Goal: Task Accomplishment & Management: Manage account settings

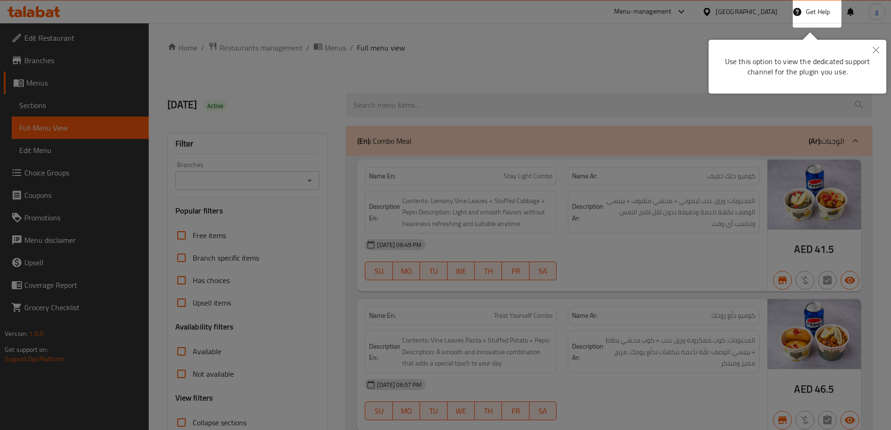
click at [880, 44] on button "Close" at bounding box center [876, 51] width 21 height 22
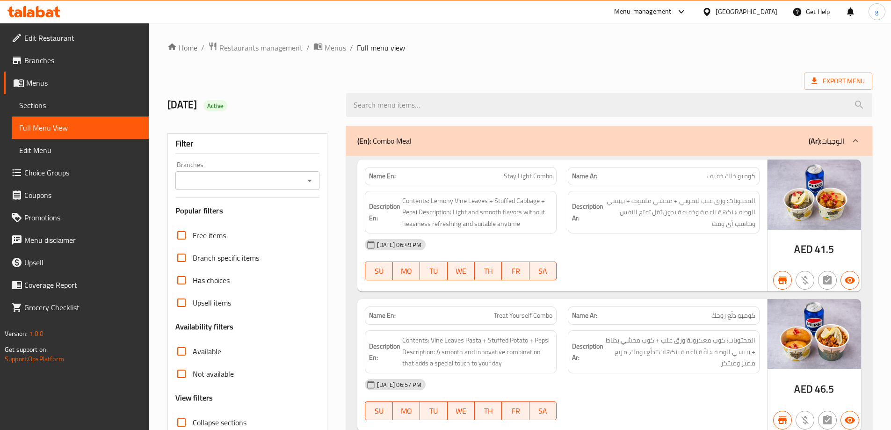
click at [734, 7] on div "[GEOGRAPHIC_DATA]" at bounding box center [747, 12] width 62 height 10
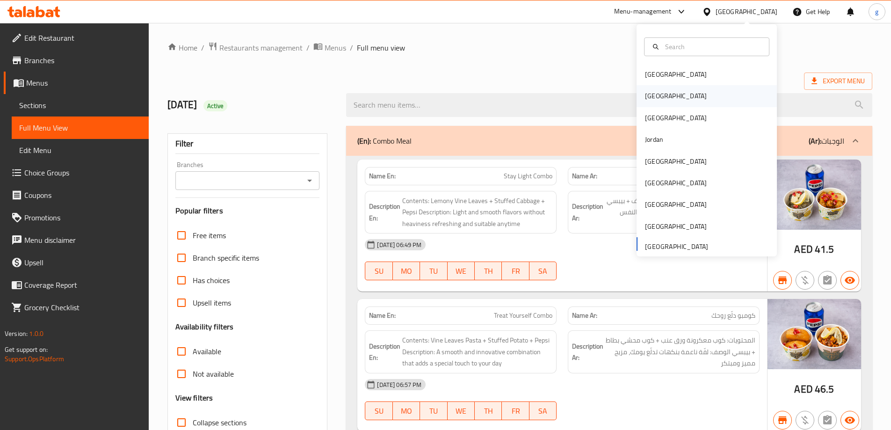
click at [650, 95] on div "[GEOGRAPHIC_DATA]" at bounding box center [676, 96] width 62 height 10
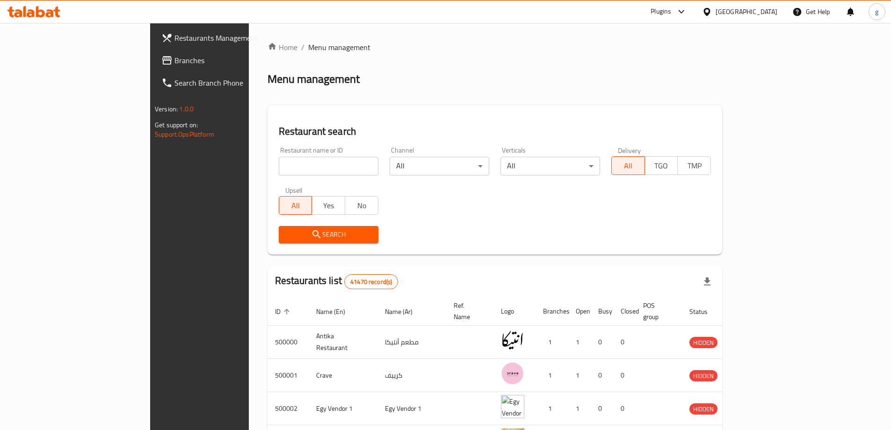
click at [154, 52] on link "Branches" at bounding box center [226, 60] width 145 height 22
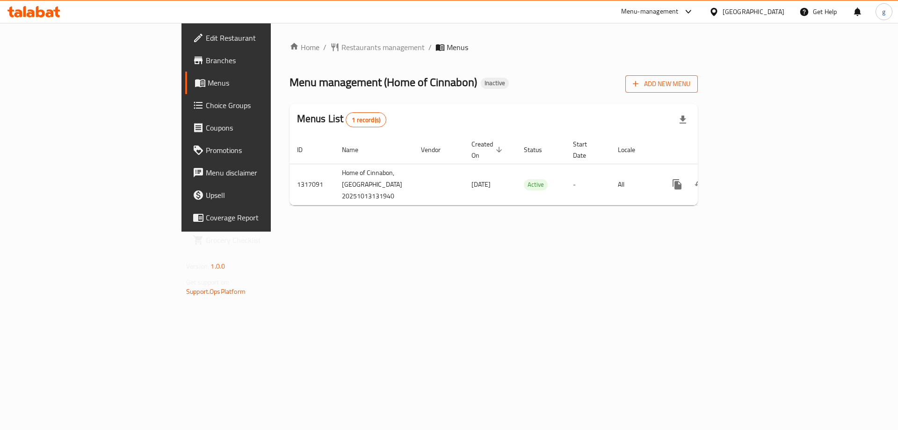
click at [690, 82] on span "Add New Menu" at bounding box center [662, 84] width 58 height 12
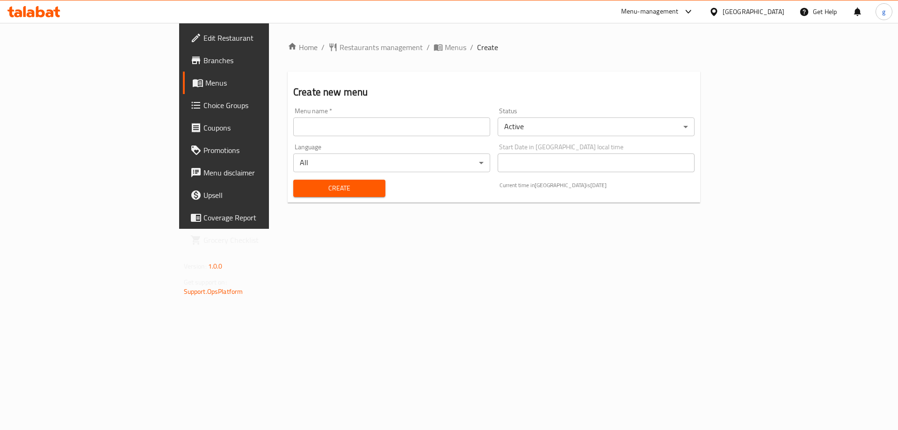
click at [398, 136] on div "Menu name   * Menu name *" at bounding box center [392, 122] width 204 height 36
click at [383, 131] on input "text" at bounding box center [391, 126] width 197 height 19
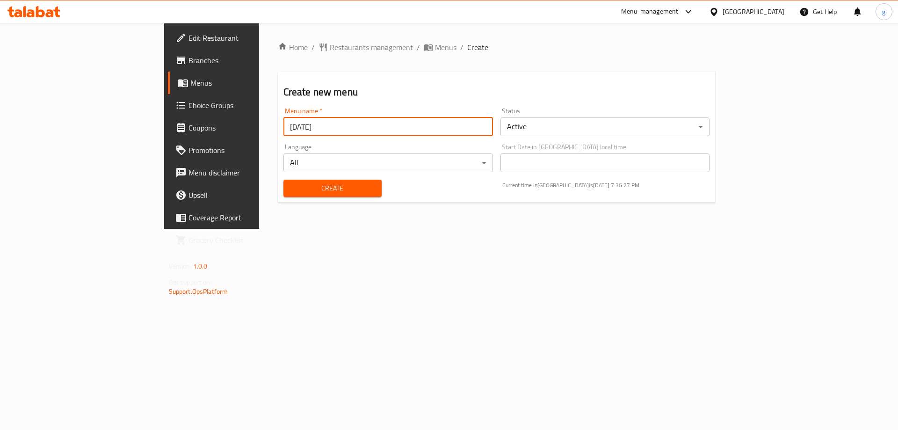
type input "13/10/2025"
click at [291, 184] on span "Create" at bounding box center [332, 188] width 83 height 12
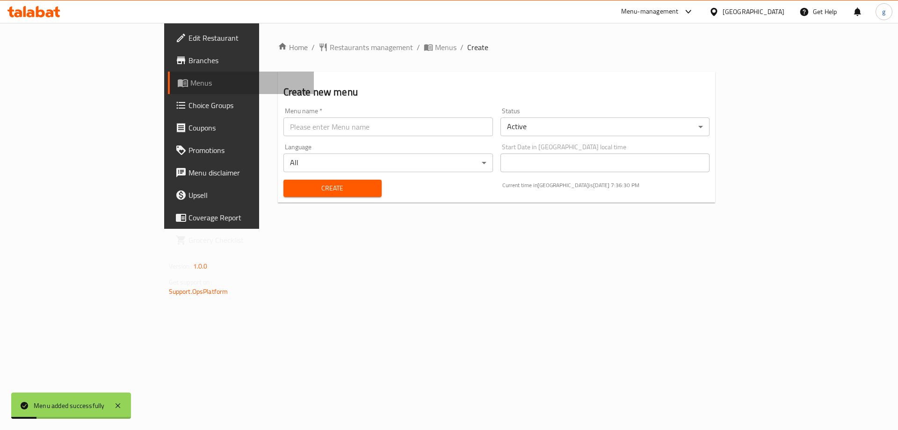
click at [190, 82] on span "Menus" at bounding box center [248, 82] width 116 height 11
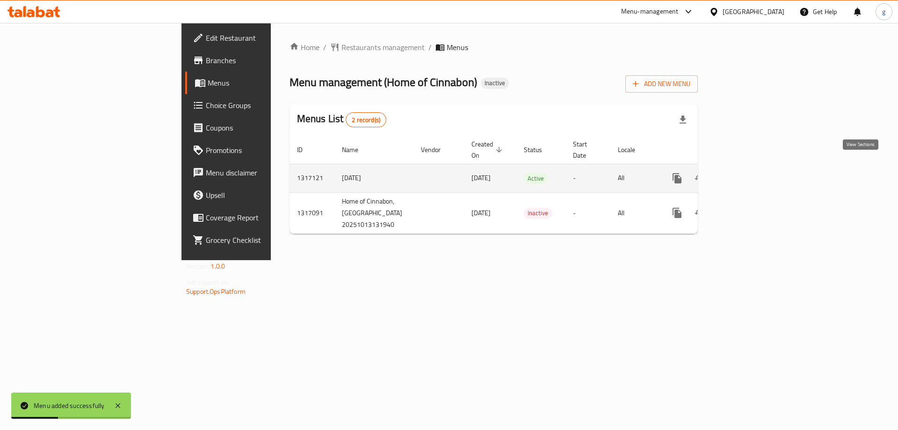
click at [750, 173] on icon "enhanced table" at bounding box center [744, 178] width 11 height 11
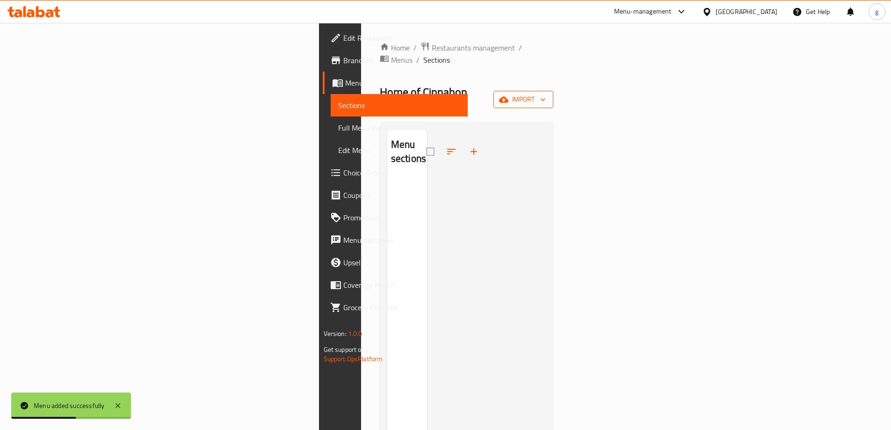
click at [553, 91] on button "import" at bounding box center [524, 99] width 60 height 17
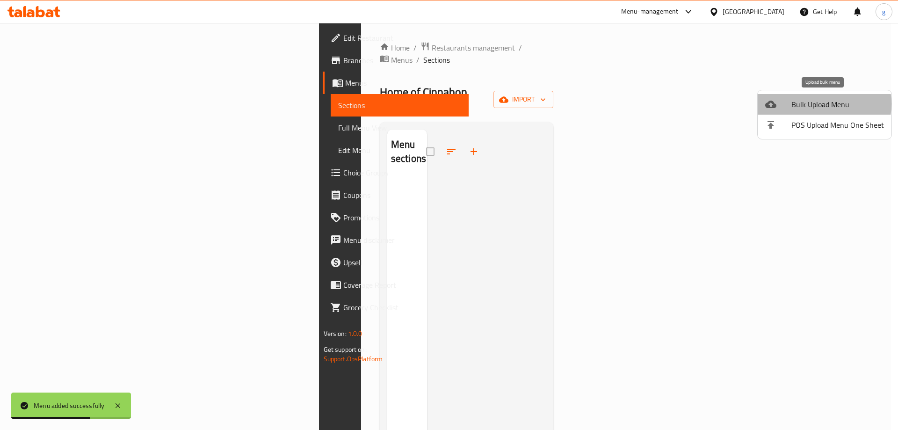
click at [813, 104] on span "Bulk Upload Menu" at bounding box center [838, 104] width 93 height 11
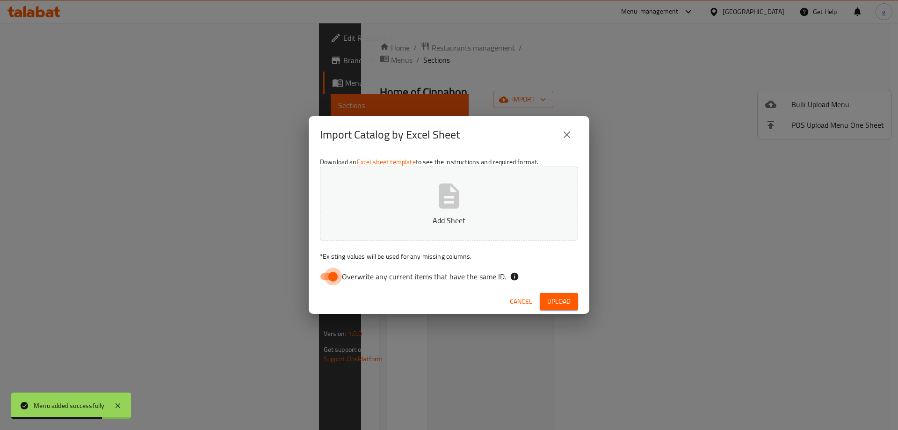
click at [338, 277] on input "Overwrite any current items that have the same ID." at bounding box center [332, 277] width 53 height 18
checkbox input "false"
click at [407, 201] on button "Add Sheet" at bounding box center [449, 204] width 258 height 74
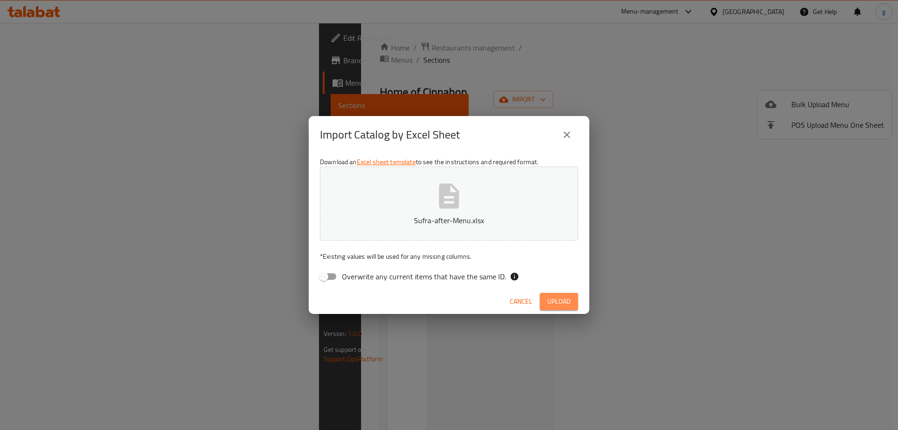
click at [575, 305] on button "Upload" at bounding box center [559, 301] width 38 height 17
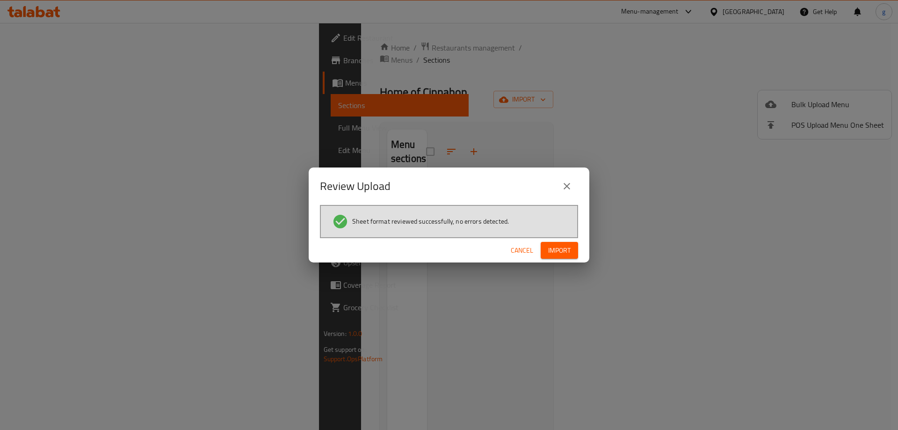
click at [556, 236] on div "Sheet format reviewed successfully, no errors detected." at bounding box center [449, 221] width 258 height 33
click at [560, 246] on span "Import" at bounding box center [559, 251] width 22 height 12
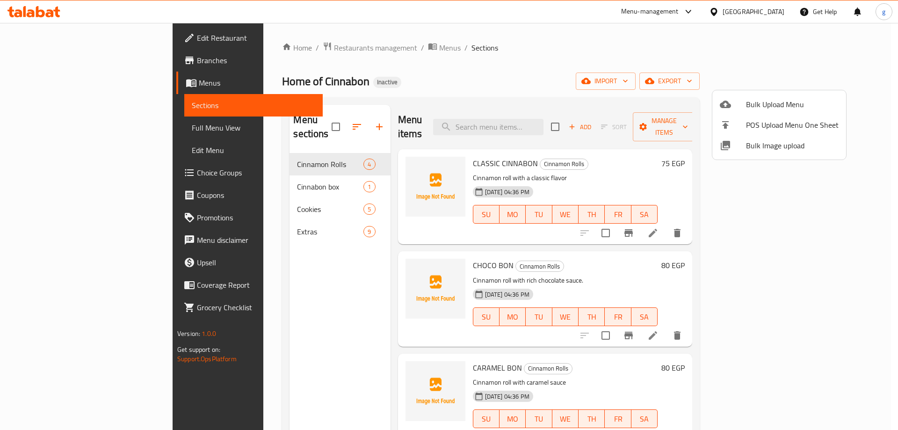
click at [307, 153] on div at bounding box center [449, 215] width 898 height 430
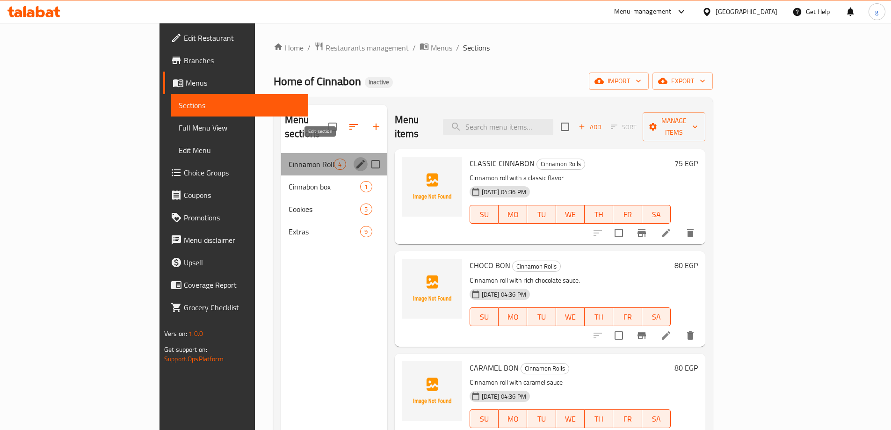
click at [355, 159] on icon "edit" at bounding box center [360, 164] width 11 height 11
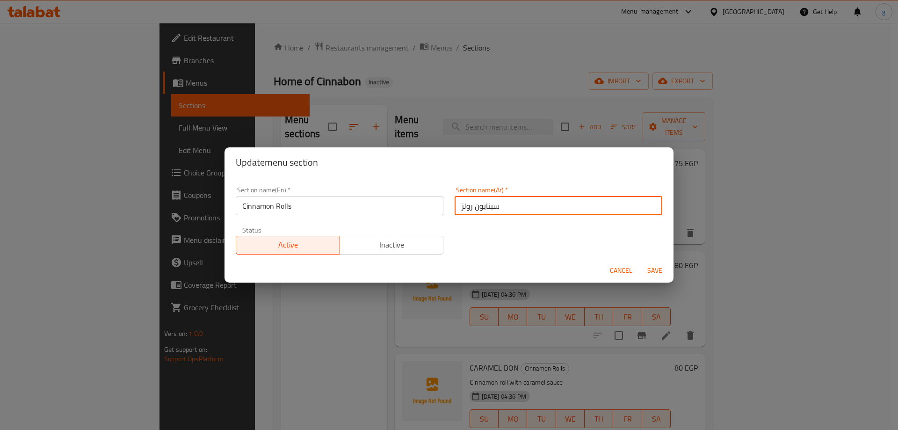
drag, startPoint x: 473, startPoint y: 208, endPoint x: 517, endPoint y: 214, distance: 44.3
click at [517, 214] on input "سينابون رولز" at bounding box center [559, 205] width 208 height 19
click at [480, 207] on input "رولزقرفة" at bounding box center [559, 205] width 208 height 19
click at [474, 209] on input "رولزقرفة" at bounding box center [559, 205] width 208 height 19
click at [457, 207] on input "رولز قرفة" at bounding box center [559, 205] width 208 height 19
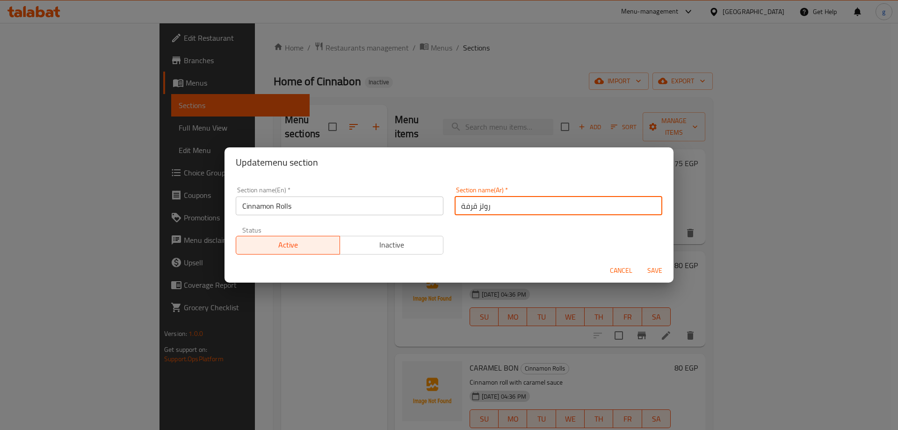
click at [457, 207] on input "رولز قرفة" at bounding box center [559, 205] width 208 height 19
drag, startPoint x: 460, startPoint y: 210, endPoint x: 452, endPoint y: 212, distance: 8.3
click at [455, 212] on input "رولز قرفة" at bounding box center [559, 205] width 208 height 19
click at [507, 206] on input "رولز قرفة" at bounding box center [559, 205] width 208 height 19
type input "رولز قرفة"
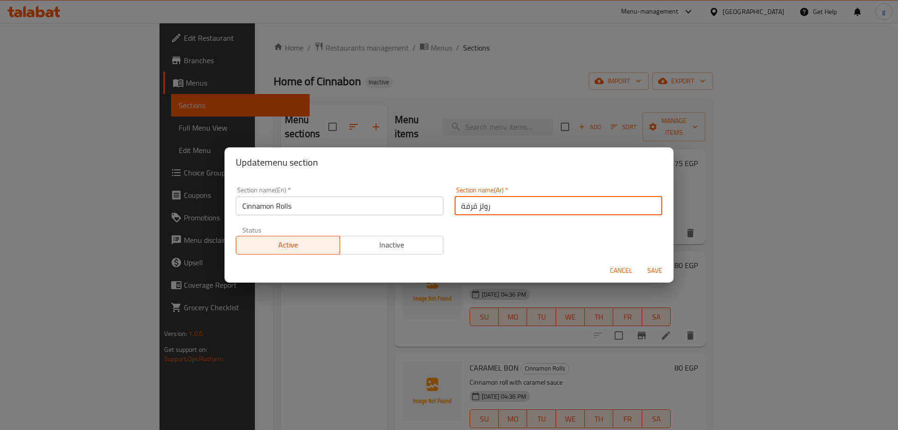
click at [652, 265] on span "Save" at bounding box center [655, 271] width 22 height 12
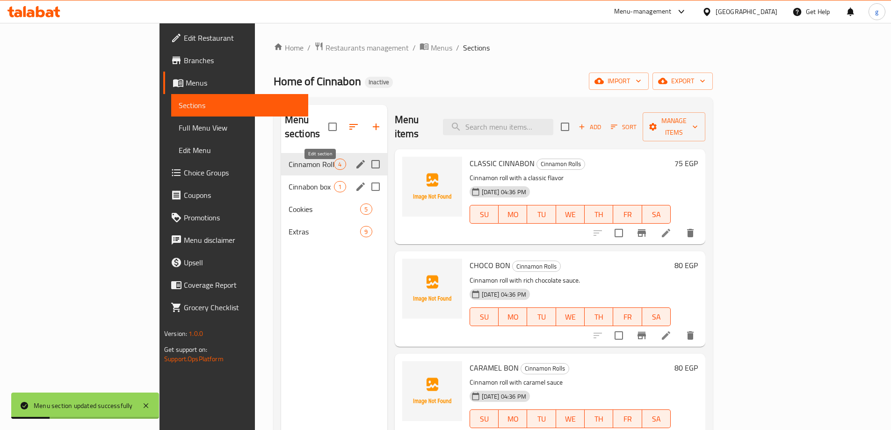
click at [355, 181] on icon "edit" at bounding box center [360, 186] width 11 height 11
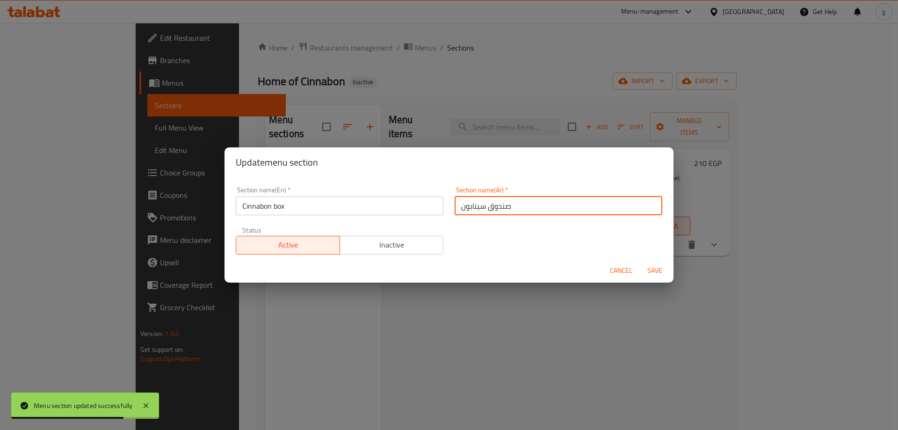
drag, startPoint x: 487, startPoint y: 210, endPoint x: 511, endPoint y: 208, distance: 24.9
click at [511, 208] on input "صندوق سينابون" at bounding box center [559, 205] width 208 height 19
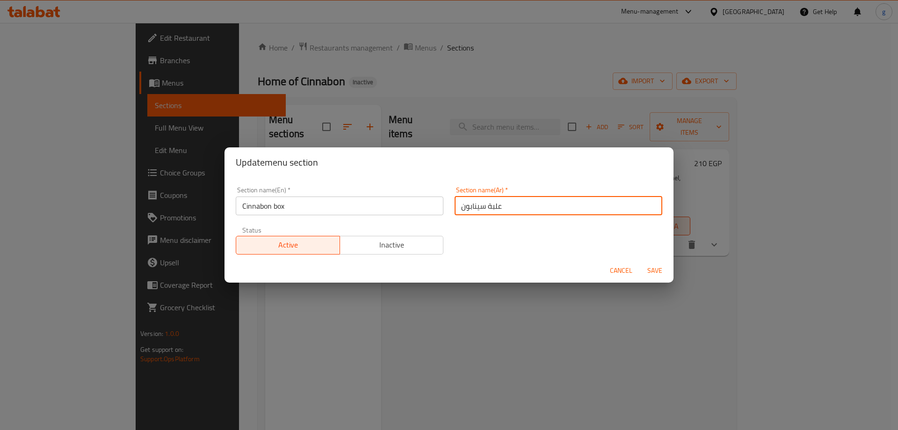
type input "علبة سينابون"
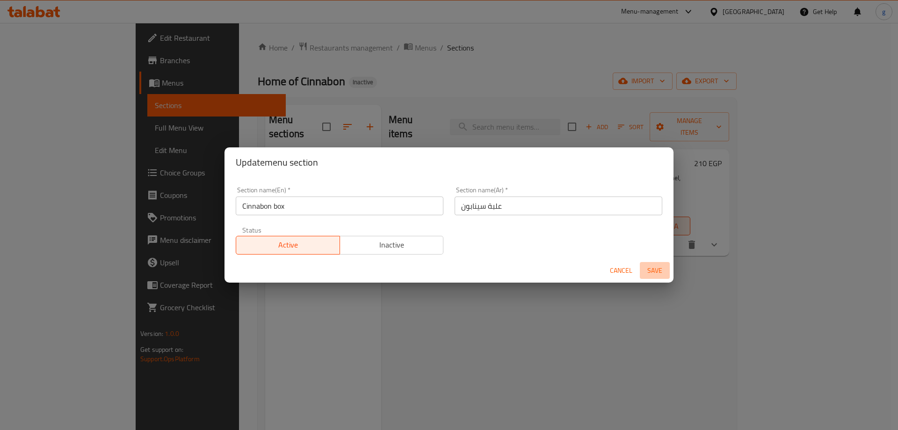
click at [656, 267] on span "Save" at bounding box center [655, 271] width 22 height 12
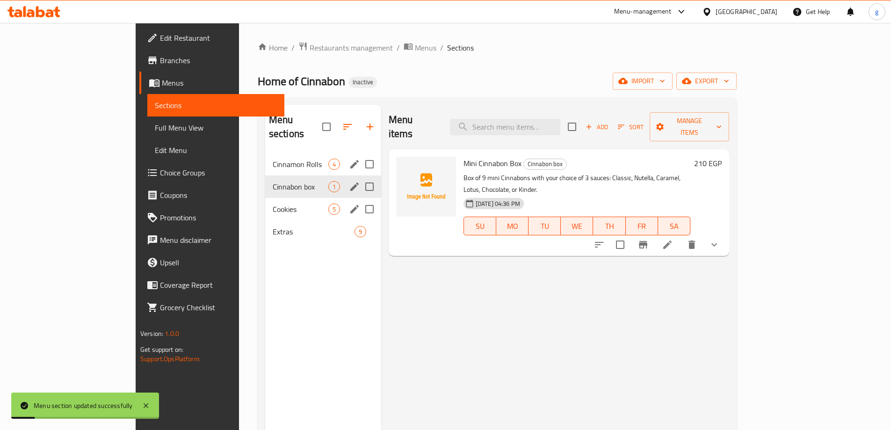
click at [270, 202] on div "Cookies 5" at bounding box center [323, 209] width 116 height 22
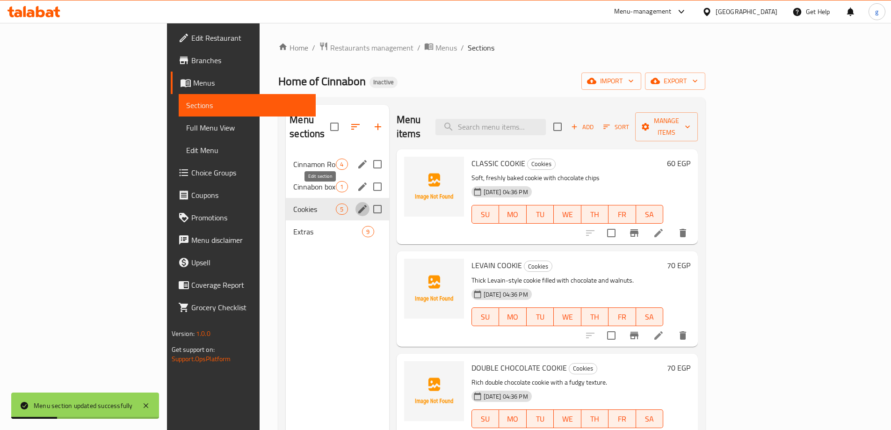
click at [357, 203] on icon "edit" at bounding box center [362, 208] width 11 height 11
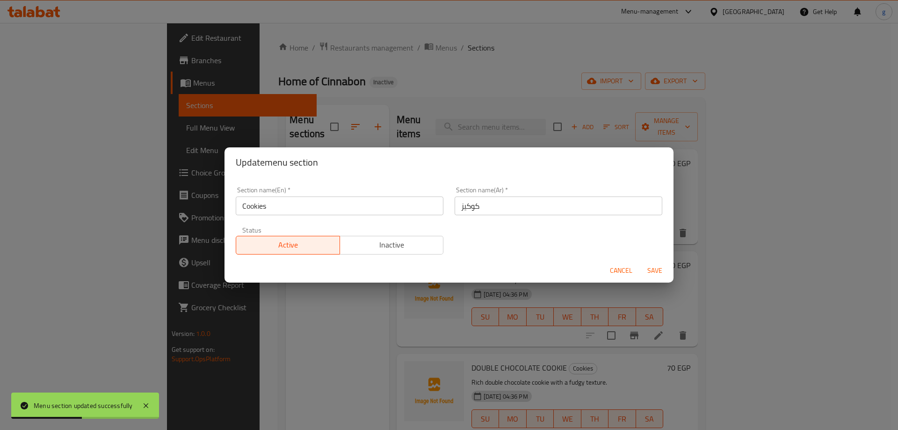
click at [615, 265] on span "Cancel" at bounding box center [621, 271] width 22 height 12
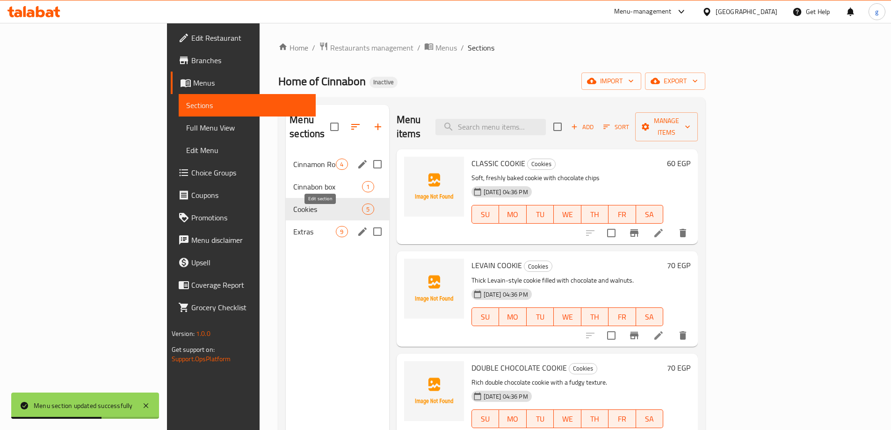
click at [357, 226] on icon "edit" at bounding box center [362, 231] width 11 height 11
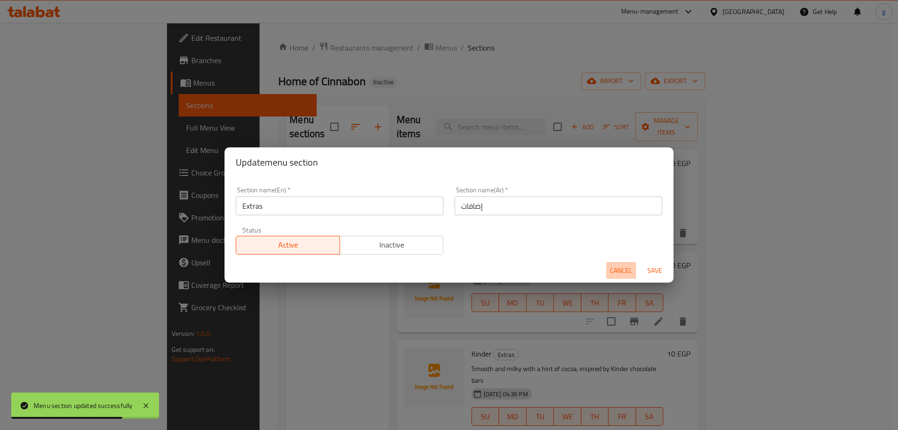
click at [612, 270] on span "Cancel" at bounding box center [621, 271] width 22 height 12
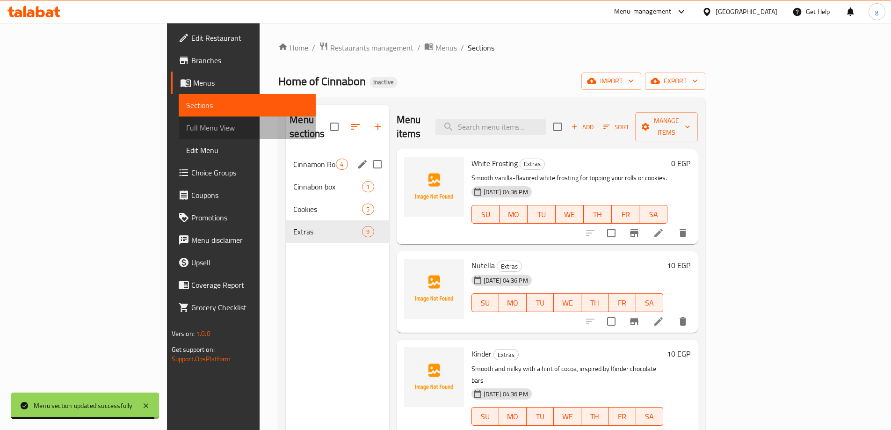
click at [186, 129] on span "Full Menu View" at bounding box center [247, 127] width 122 height 11
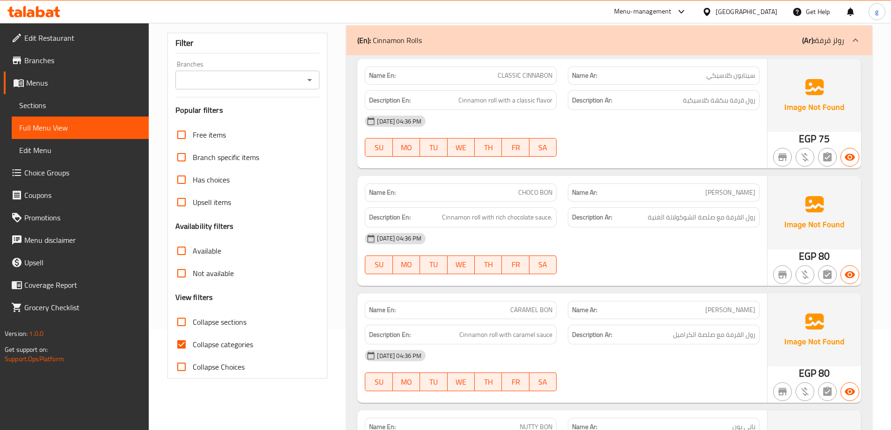
scroll to position [140, 0]
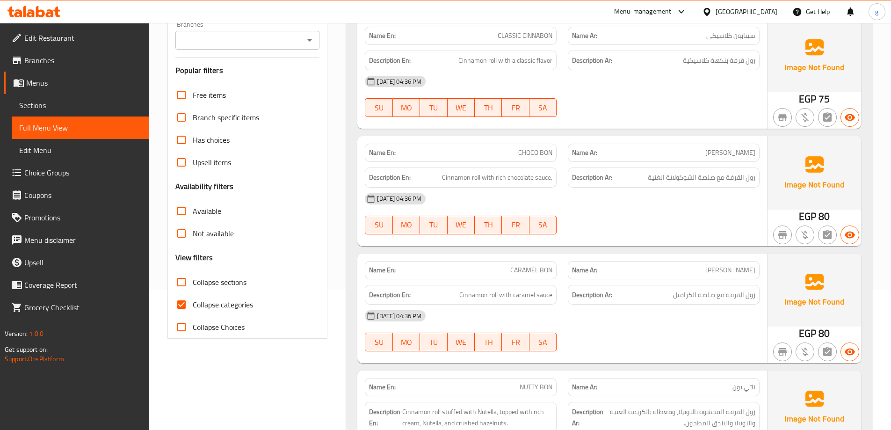
click at [179, 304] on input "Collapse categories" at bounding box center [181, 304] width 22 height 22
checkbox input "false"
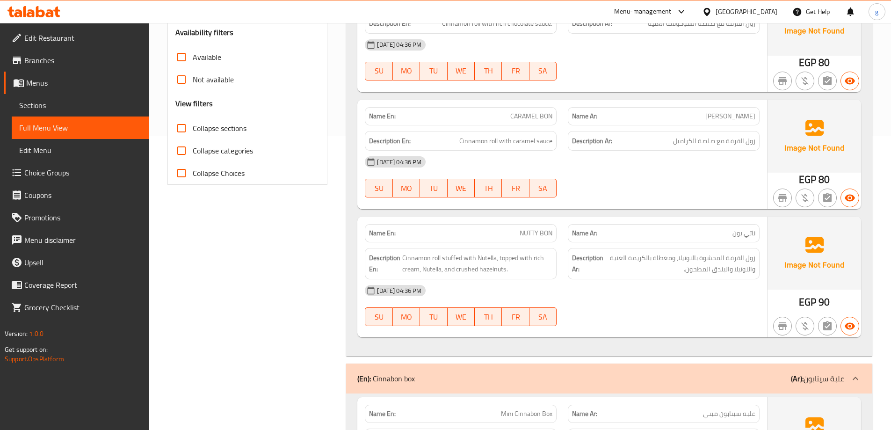
scroll to position [374, 0]
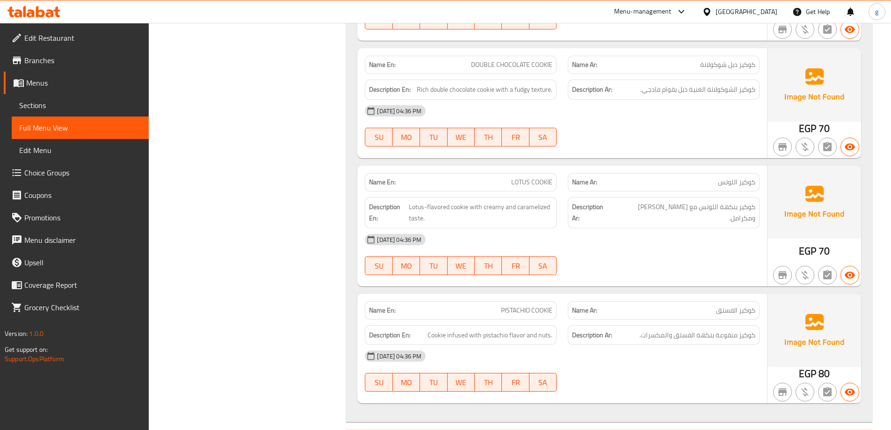
scroll to position [1357, 0]
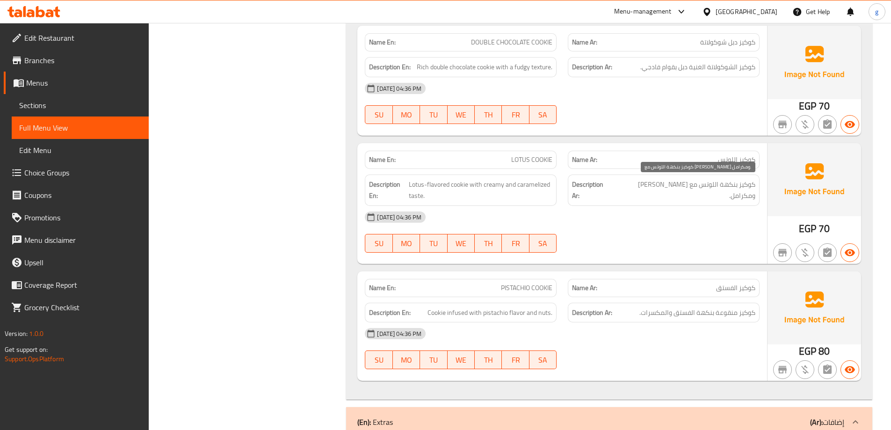
click at [684, 184] on span "كوكيز بنكهة اللوتس مع طعم كريمي ومكرامل." at bounding box center [684, 190] width 142 height 23
click at [801, 227] on span "EGP" at bounding box center [807, 228] width 17 height 18
click at [511, 285] on span "PISTACHIO COOKIE" at bounding box center [526, 288] width 51 height 10
copy span "PISTACHIO"
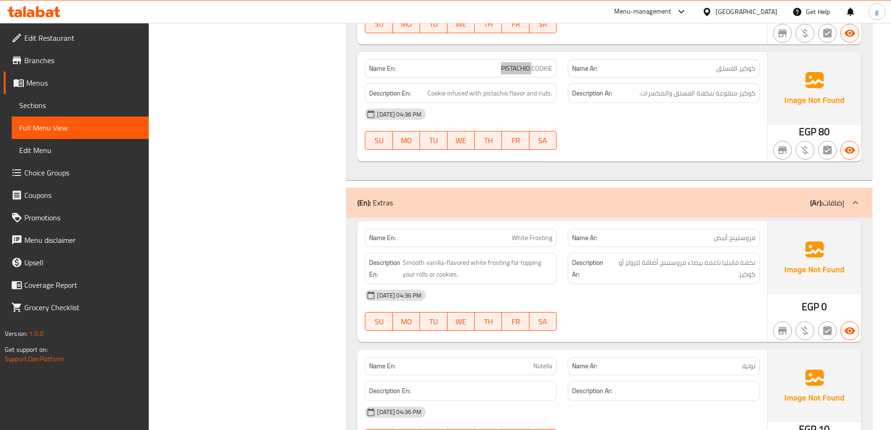
scroll to position [1637, 0]
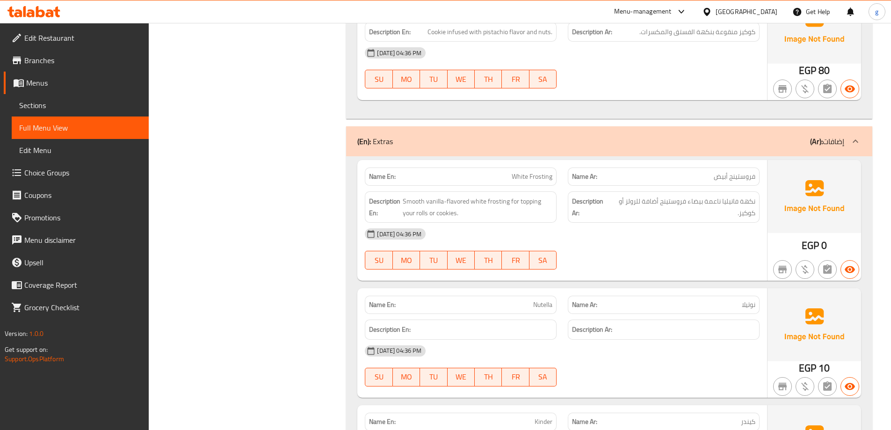
click at [712, 226] on div "13-10-2025 04:36 PM" at bounding box center [562, 234] width 406 height 22
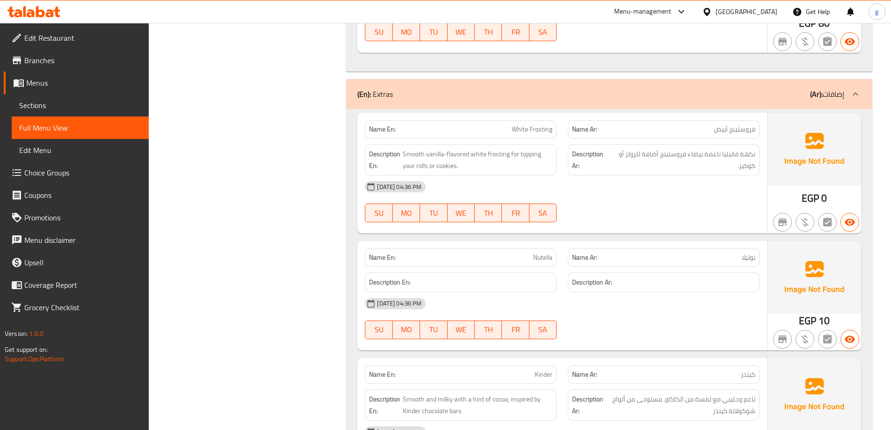
scroll to position [1684, 0]
click at [541, 121] on div "Name En: White Frosting" at bounding box center [461, 130] width 192 height 18
click at [538, 131] on span "White Frosting" at bounding box center [532, 130] width 41 height 10
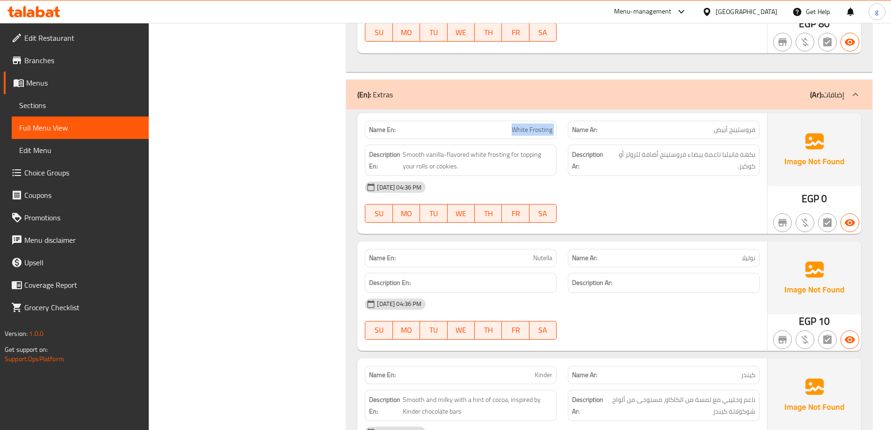
copy span "White Frosting"
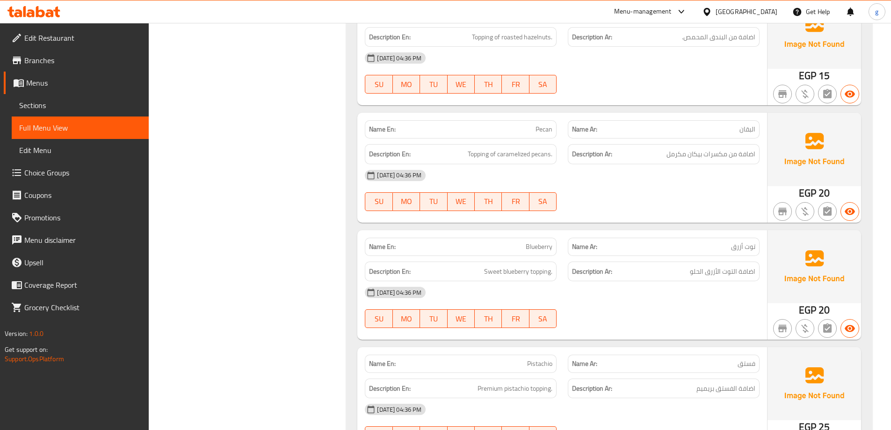
scroll to position [2433, 0]
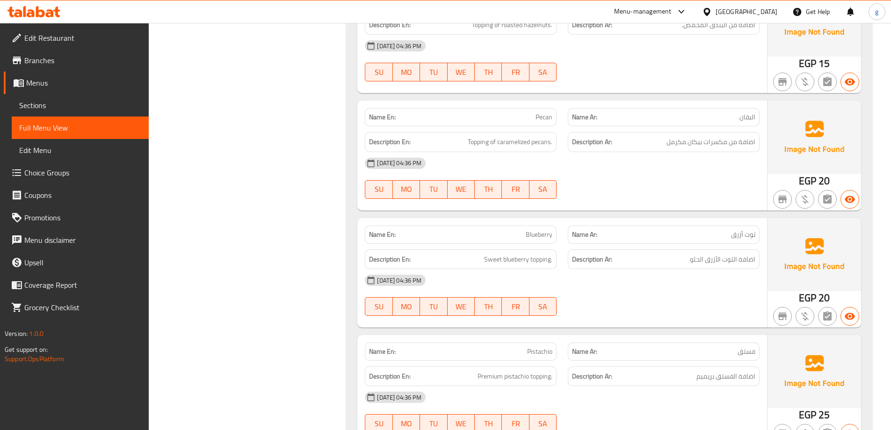
click at [545, 117] on span "Pecan" at bounding box center [544, 117] width 17 height 10
copy span "Pecan"
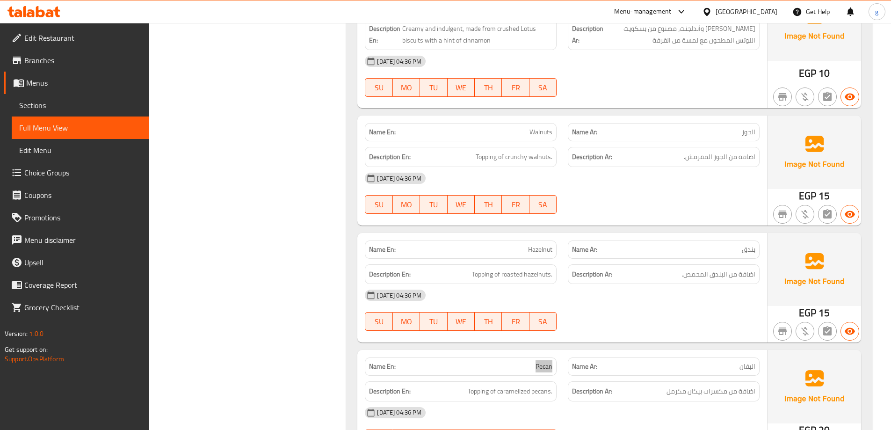
scroll to position [2064, 0]
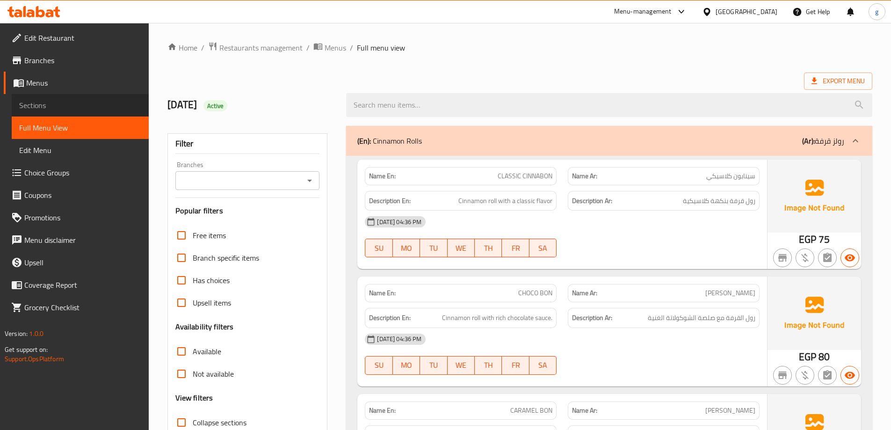
click at [28, 100] on span "Sections" at bounding box center [80, 105] width 122 height 11
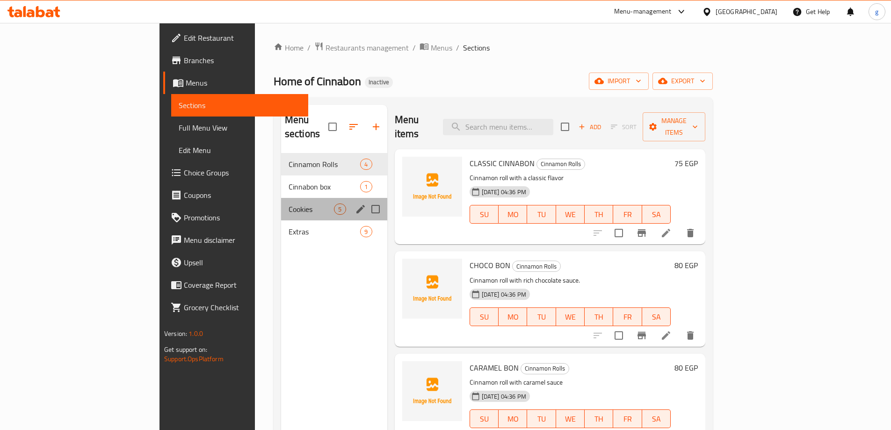
click at [281, 203] on div "Cookies 5" at bounding box center [334, 209] width 106 height 22
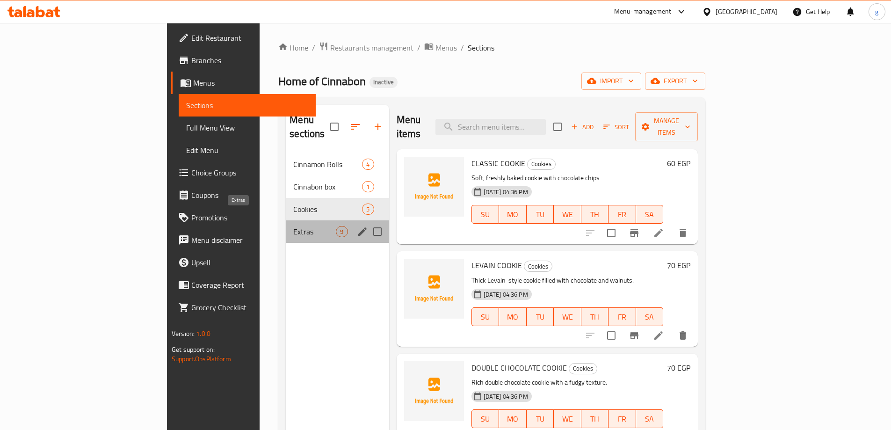
click at [293, 226] on span "Extras" at bounding box center [314, 231] width 43 height 11
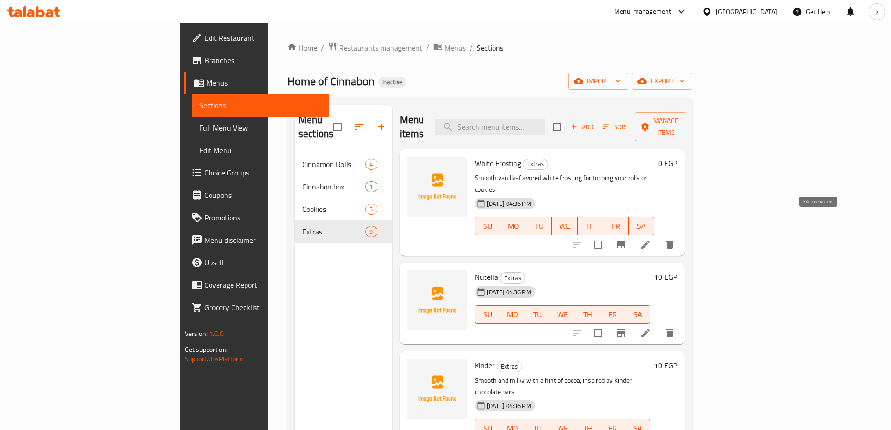
click at [651, 239] on icon at bounding box center [645, 244] width 11 height 11
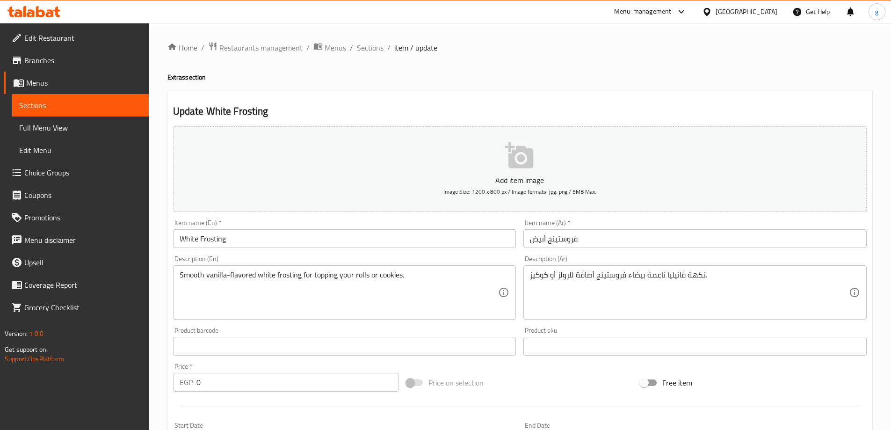
click at [213, 393] on div "Price   * EGP 0 Price *" at bounding box center [286, 377] width 234 height 36
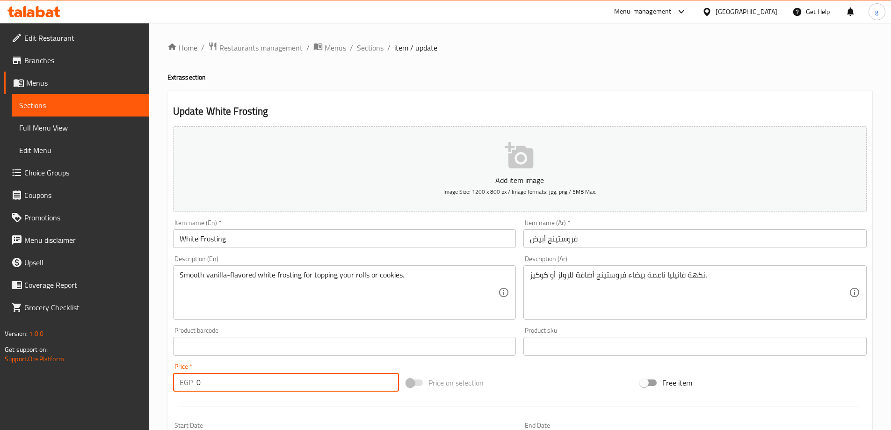
drag, startPoint x: 213, startPoint y: 390, endPoint x: 182, endPoint y: 393, distance: 30.5
click at [182, 393] on div "Price   * EGP 0 Price *" at bounding box center [286, 377] width 234 height 36
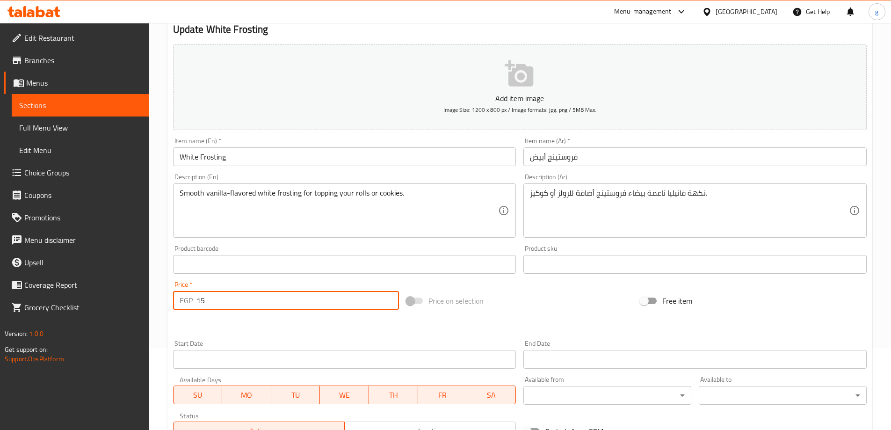
scroll to position [231, 0]
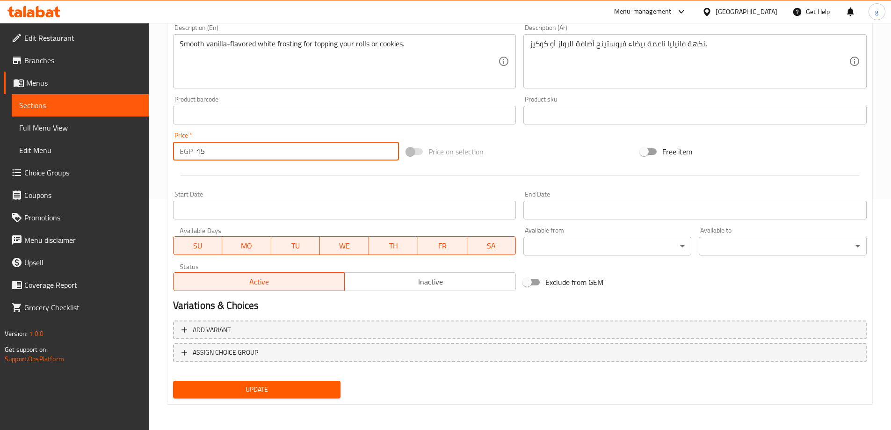
type input "15"
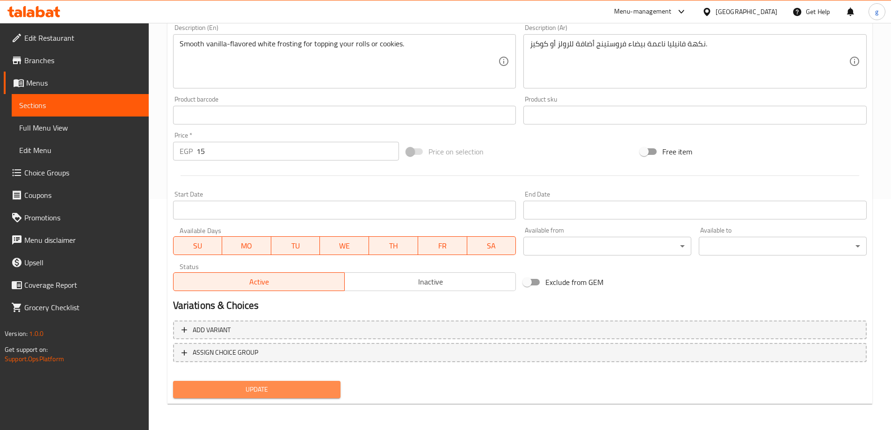
click at [276, 393] on span "Update" at bounding box center [257, 390] width 153 height 12
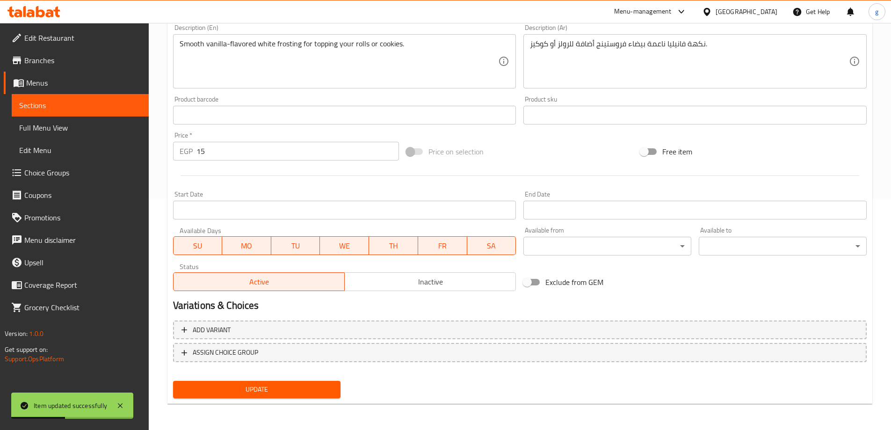
click at [48, 102] on span "Sections" at bounding box center [80, 105] width 122 height 11
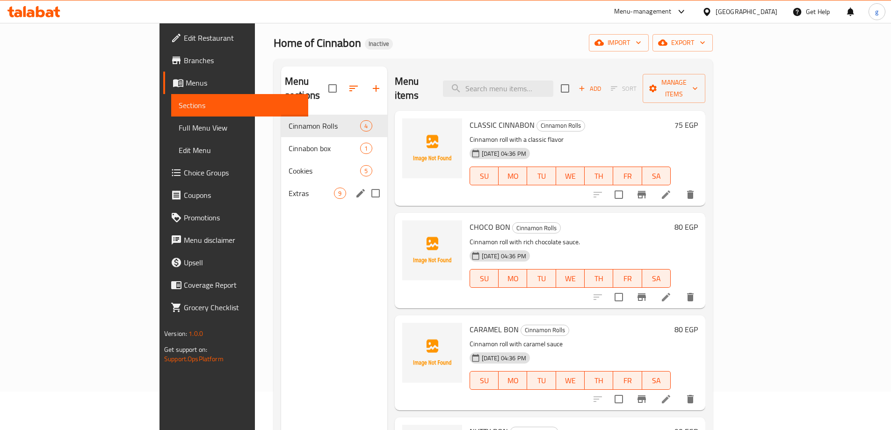
scroll to position [37, 0]
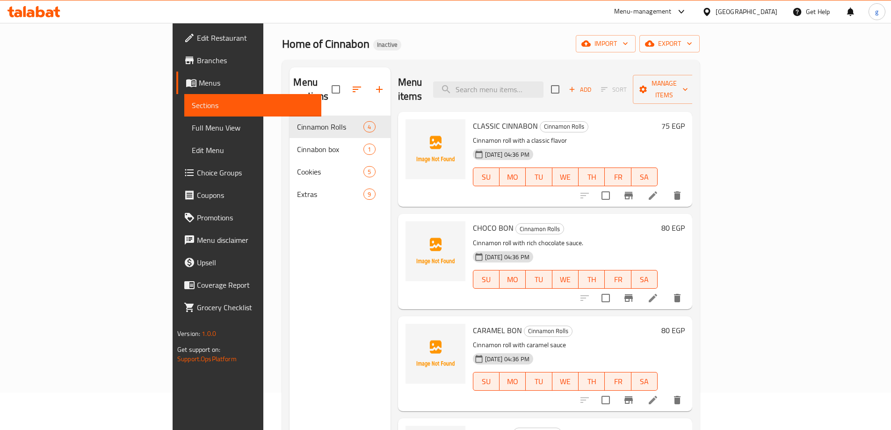
click at [560, 72] on div "Menu items Add Sort Manage items" at bounding box center [545, 89] width 294 height 44
click at [544, 81] on input "search" at bounding box center [488, 89] width 110 height 16
paste input "White Frosting"
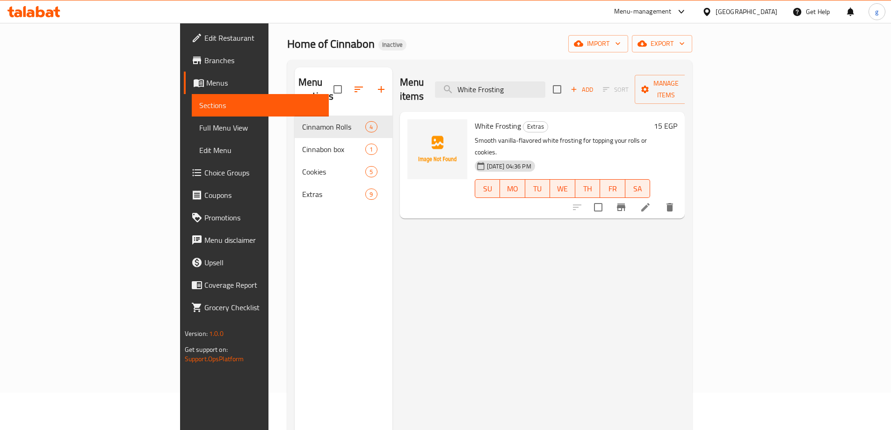
type input "White Frosting"
click at [659, 199] on li at bounding box center [645, 207] width 26 height 17
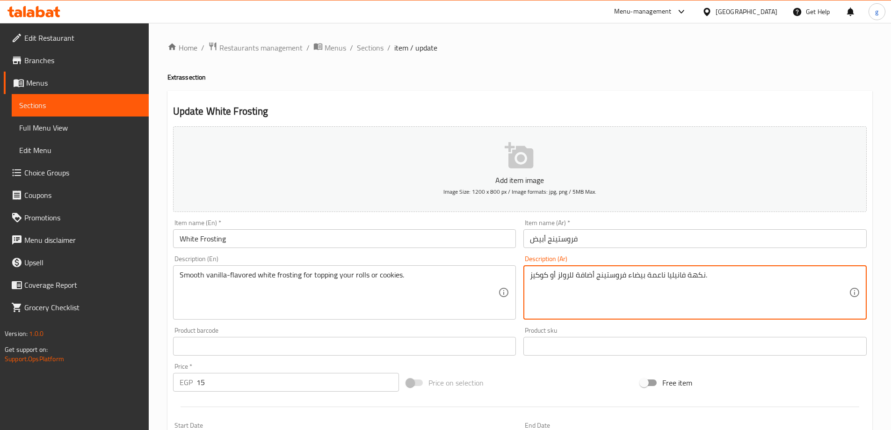
click at [557, 281] on textarea "نكهة فانيليا ناعمة بيضاء فروستينج أضافة للرولز أو كوكيز." at bounding box center [689, 292] width 319 height 44
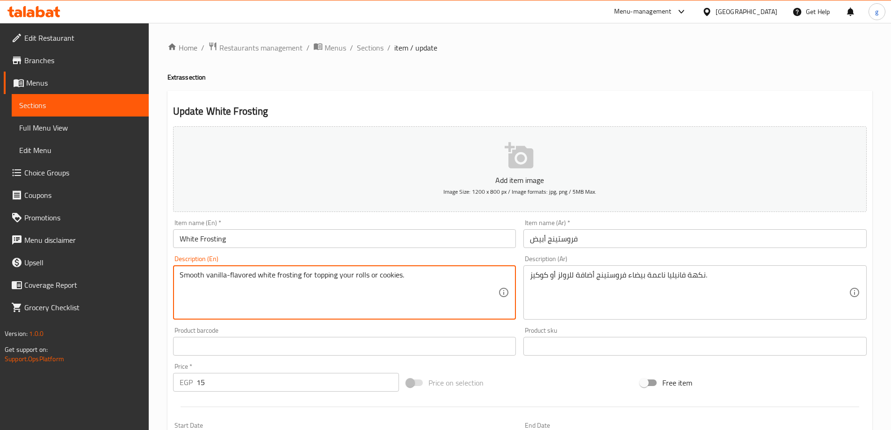
drag, startPoint x: 339, startPoint y: 277, endPoint x: 353, endPoint y: 279, distance: 13.7
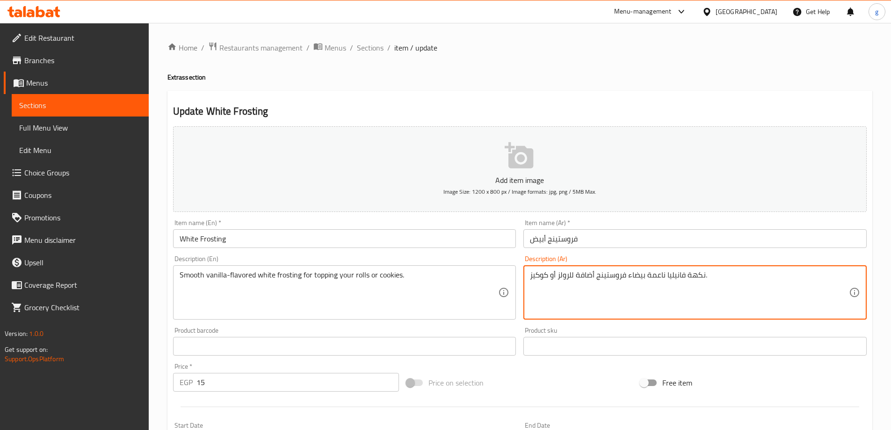
click at [561, 276] on textarea "نكهة فانيليا ناعمة بيضاء فروستينج أضافة للرولز أو كوكيز." at bounding box center [689, 292] width 319 height 44
click at [559, 274] on textarea "نكهة فانيليا ناعمة بيضاء فروستينج أضافة للرولز أو كوكيز." at bounding box center [689, 292] width 319 height 44
click at [573, 279] on textarea "نكهة فانيليا ناعمة بيضاء فروستينج أضافة للرولز أو كوكيز." at bounding box center [689, 292] width 319 height 44
click at [576, 275] on textarea "نكهة فانيليا ناعمة بيضاء فروستينج أضافة للرولز أو كوكيز." at bounding box center [689, 292] width 319 height 44
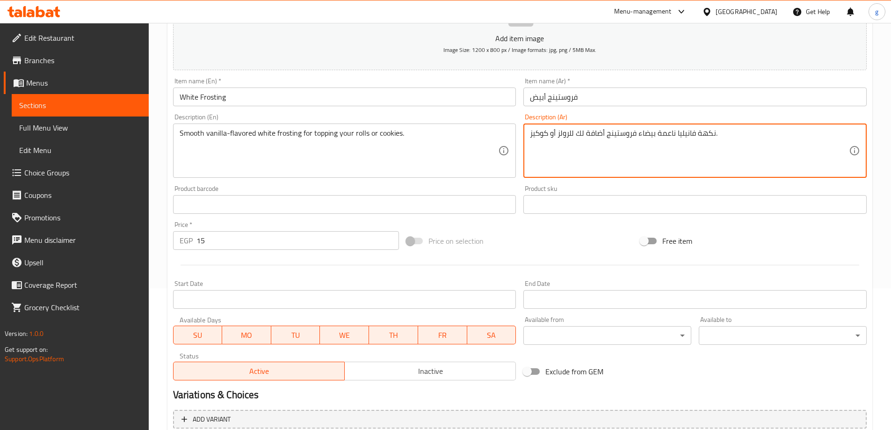
scroll to position [138, 0]
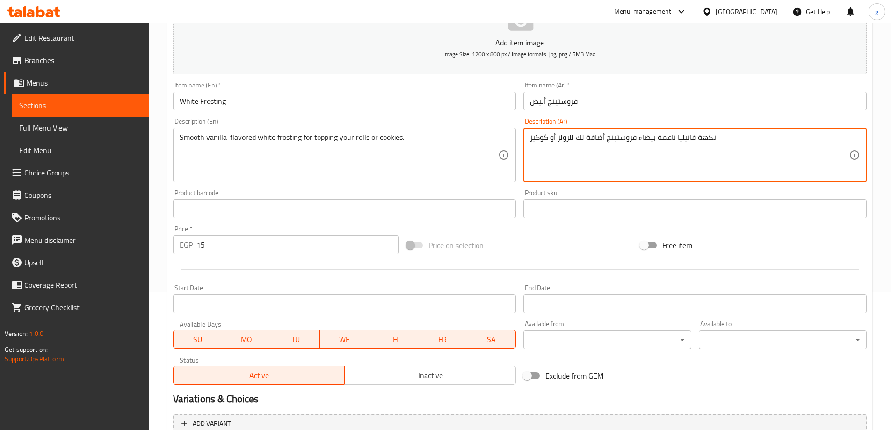
type textarea "نكهة فانيليا ناعمة بيضاء فروستينج أضافة لك للرولز أو كوكيز."
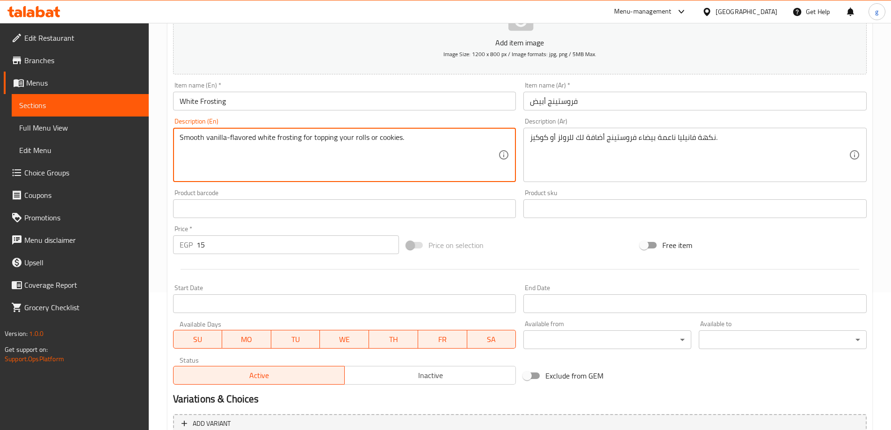
drag, startPoint x: 339, startPoint y: 140, endPoint x: 352, endPoint y: 142, distance: 12.8
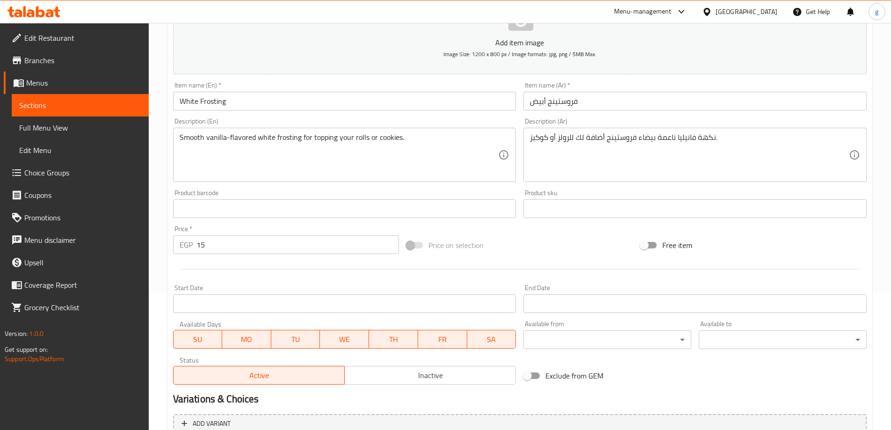
scroll to position [231, 0]
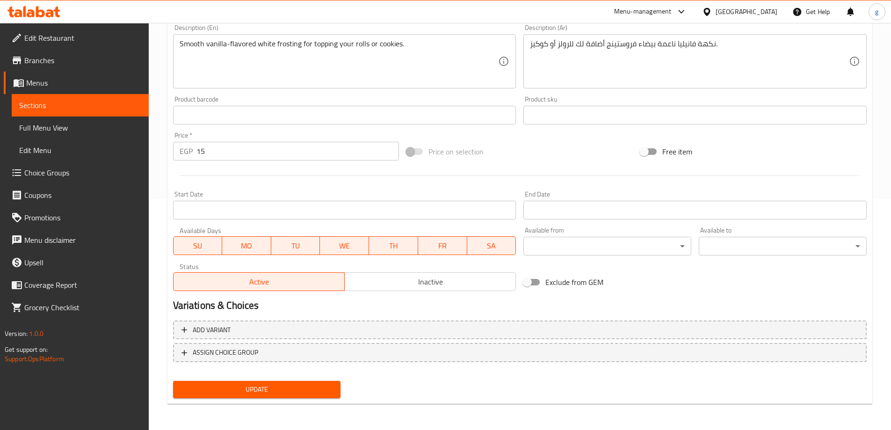
click at [224, 397] on button "Update" at bounding box center [257, 389] width 168 height 17
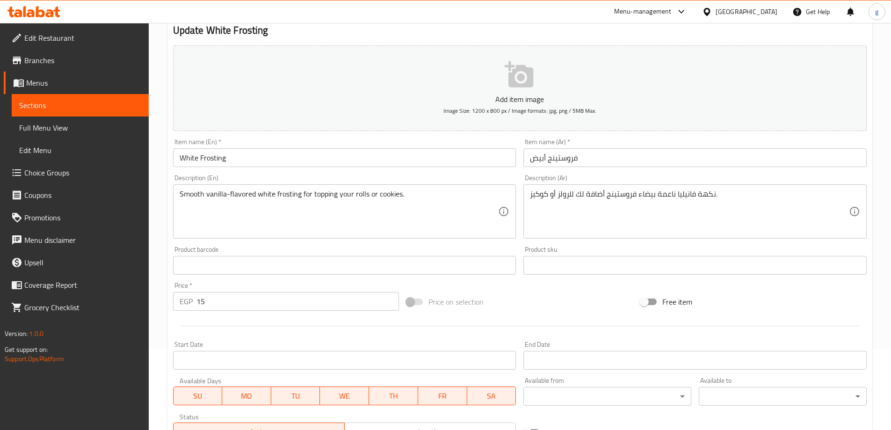
scroll to position [0, 0]
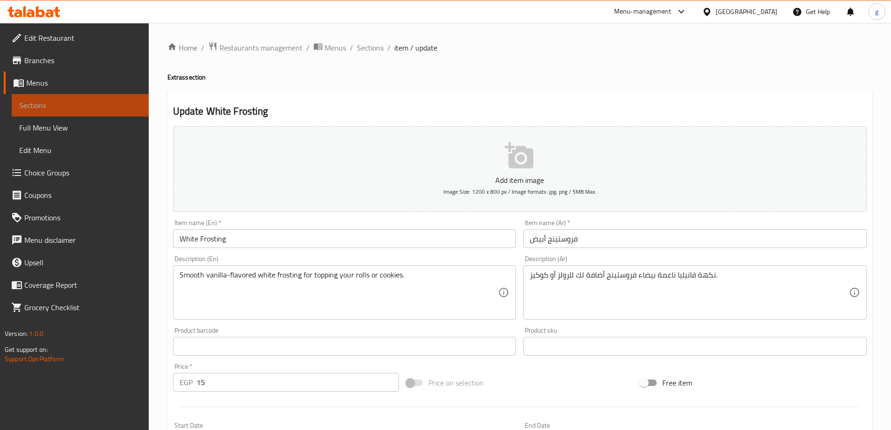
click at [50, 105] on span "Sections" at bounding box center [80, 105] width 122 height 11
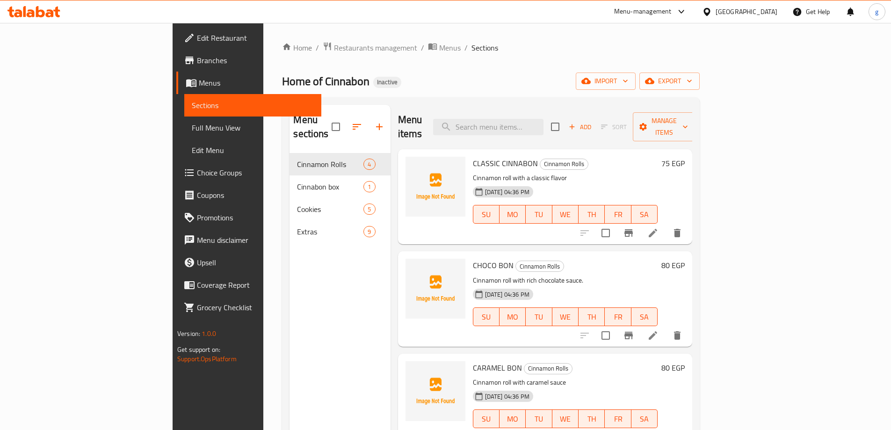
click at [526, 106] on div "Menu items Add Sort Manage items" at bounding box center [545, 127] width 294 height 44
click at [530, 126] on input "search" at bounding box center [488, 127] width 110 height 16
paste input "Pecan"
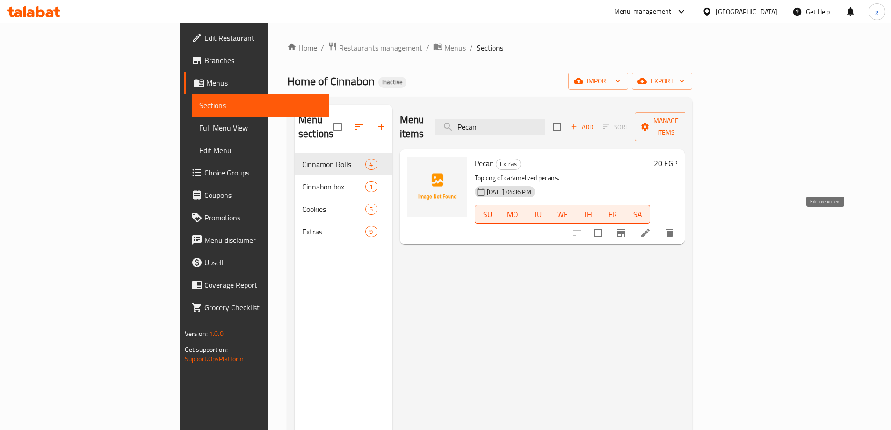
type input "Pecan"
click at [651, 227] on icon at bounding box center [645, 232] width 11 height 11
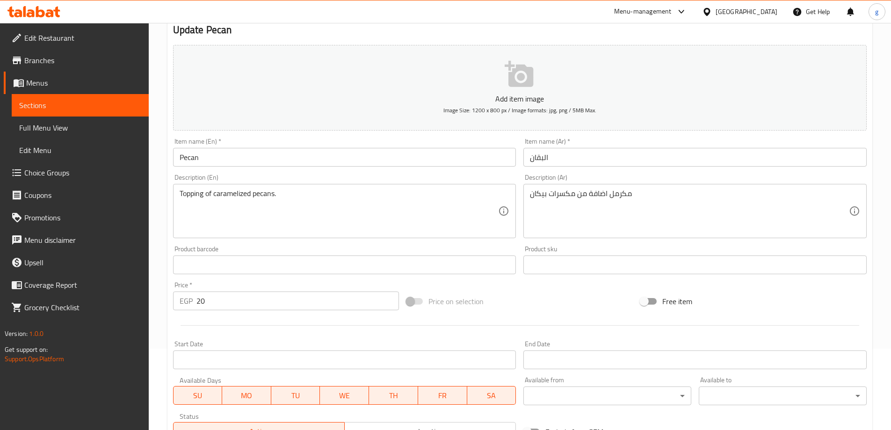
scroll to position [94, 0]
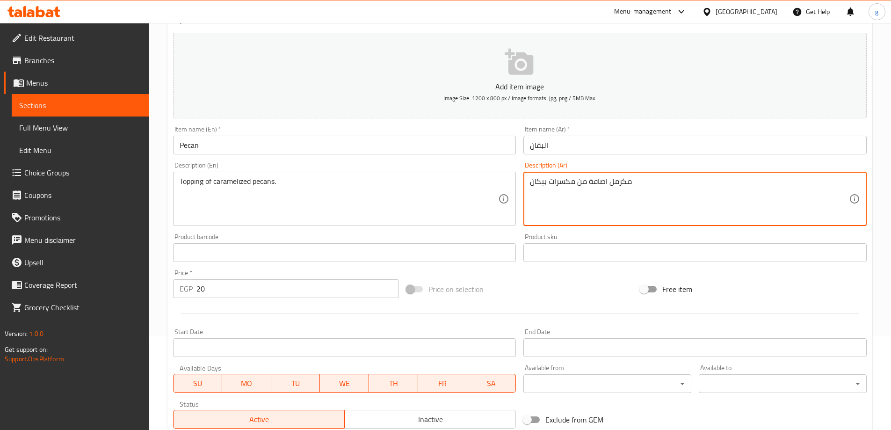
drag, startPoint x: 551, startPoint y: 182, endPoint x: 576, endPoint y: 188, distance: 26.0
drag, startPoint x: 583, startPoint y: 179, endPoint x: 617, endPoint y: 179, distance: 34.2
click at [617, 179] on textarea "اضافة من بيكان‎ مكرمل" at bounding box center [689, 199] width 319 height 44
click at [577, 181] on textarea "اضافة من بيكان‎ مكرمل" at bounding box center [689, 199] width 319 height 44
drag, startPoint x: 581, startPoint y: 180, endPoint x: 637, endPoint y: 182, distance: 56.2
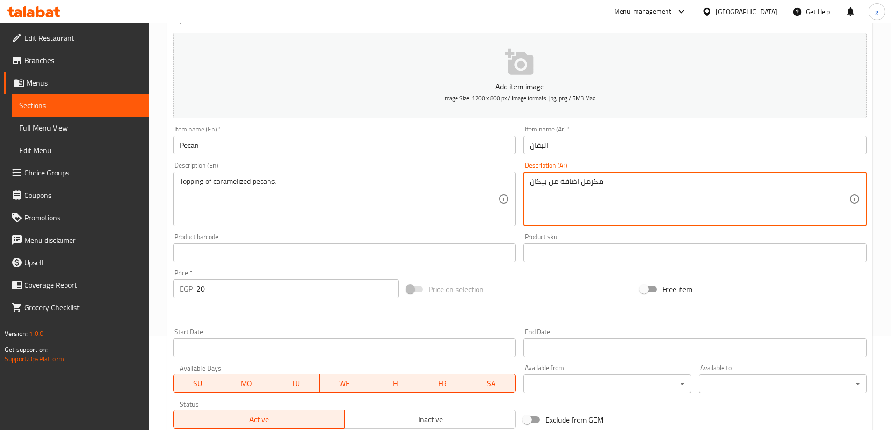
click at [637, 182] on textarea "اضافة من بيكان‎ مكرمل" at bounding box center [689, 199] width 319 height 44
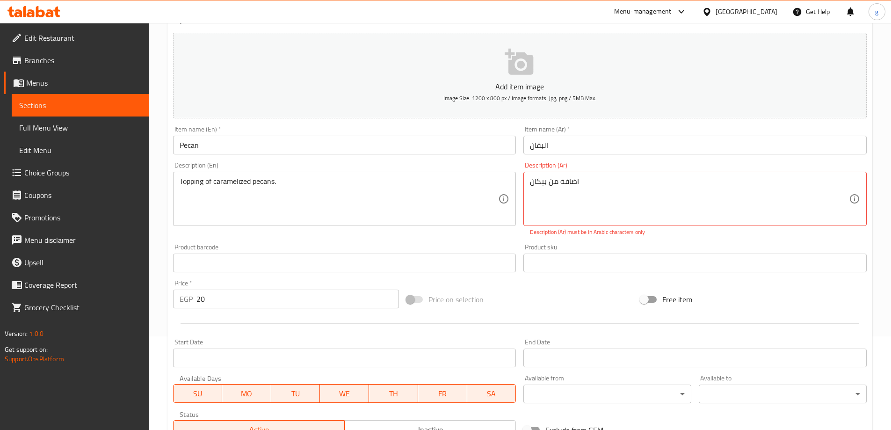
click at [528, 184] on div "اضافة من بيكان‎ Description (Ar)" at bounding box center [694, 199] width 343 height 54
click at [589, 182] on textarea "اضافة من بيكان‎" at bounding box center [689, 199] width 319 height 44
paste textarea "مكرمل"
click at [575, 202] on textarea "اضافة من بيكان مكرمل‎" at bounding box center [689, 199] width 319 height 44
click at [531, 178] on textarea "اضافة من بيكان مكرمل‎" at bounding box center [689, 199] width 319 height 44
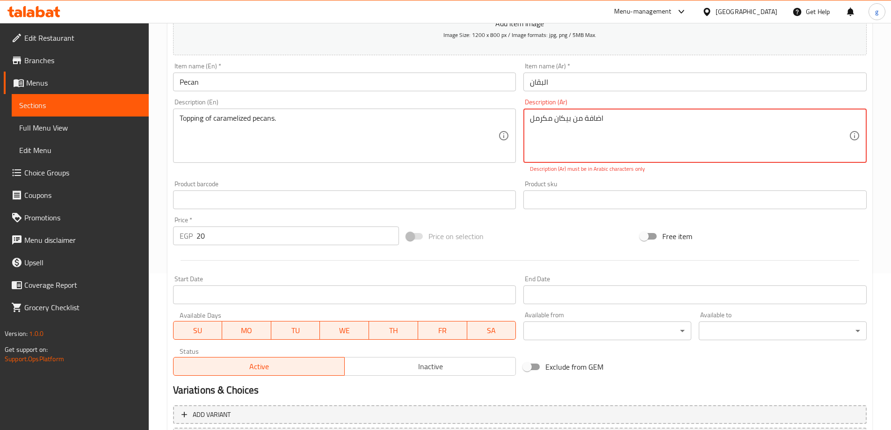
scroll to position [241, 0]
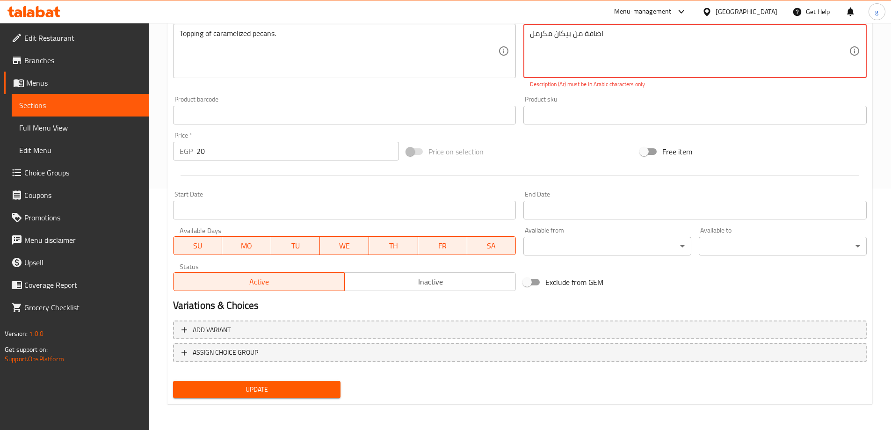
click at [258, 387] on span "Update" at bounding box center [257, 390] width 153 height 12
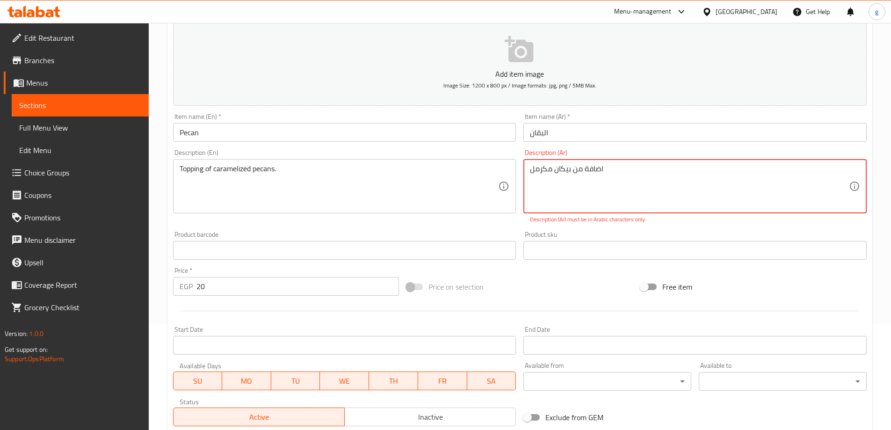
scroll to position [101, 0]
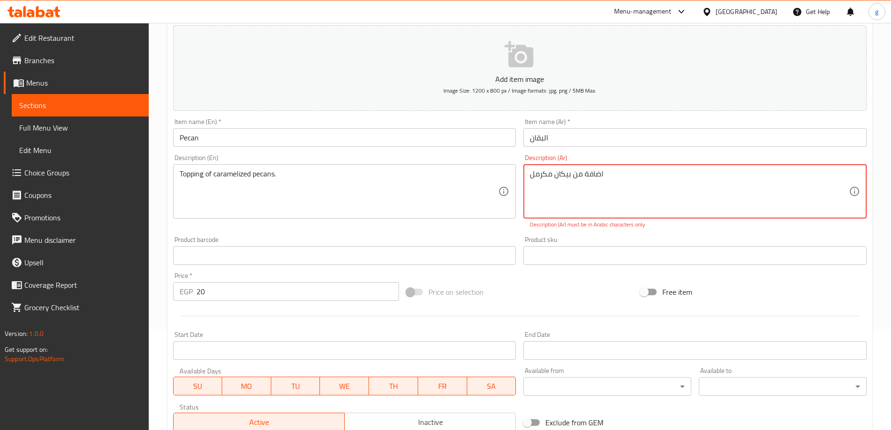
drag, startPoint x: 611, startPoint y: 176, endPoint x: 647, endPoint y: 197, distance: 42.0
click at [647, 197] on textarea "اضافة من بيكان مكرمل‎" at bounding box center [689, 191] width 319 height 44
type textarea "اضافة من بيكان مكرمل‎"
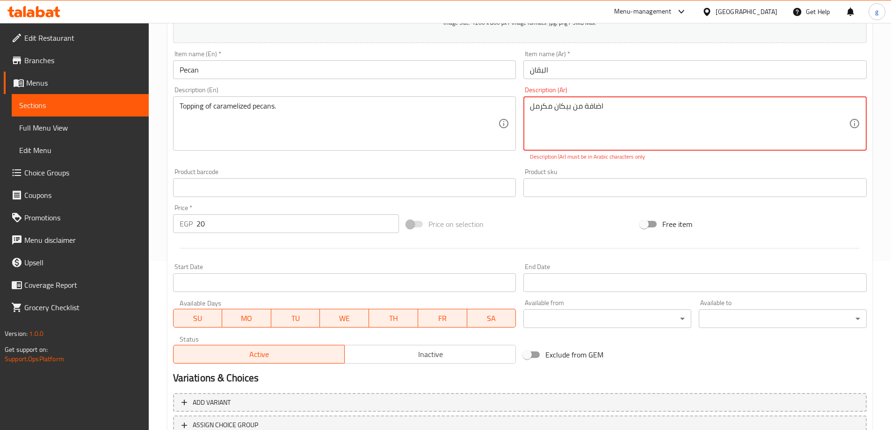
scroll to position [241, 0]
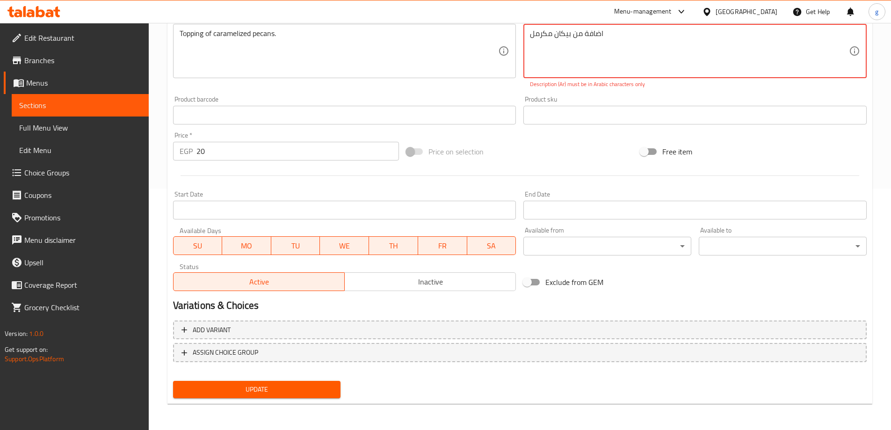
click at [303, 393] on span "Update" at bounding box center [257, 390] width 153 height 12
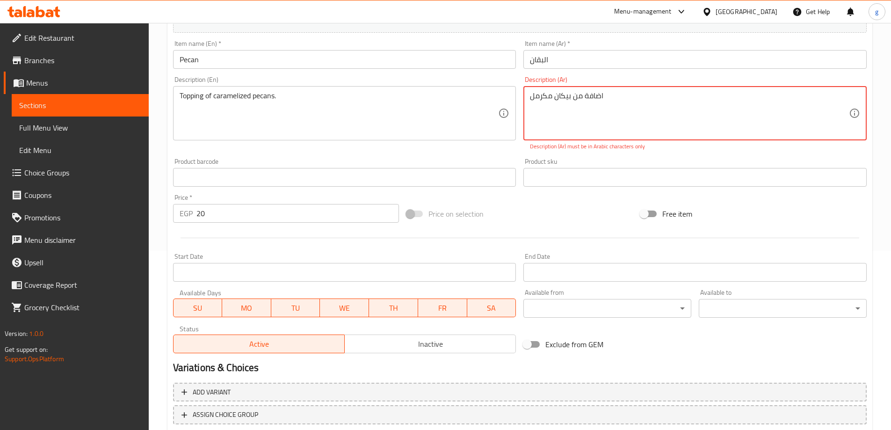
scroll to position [54, 0]
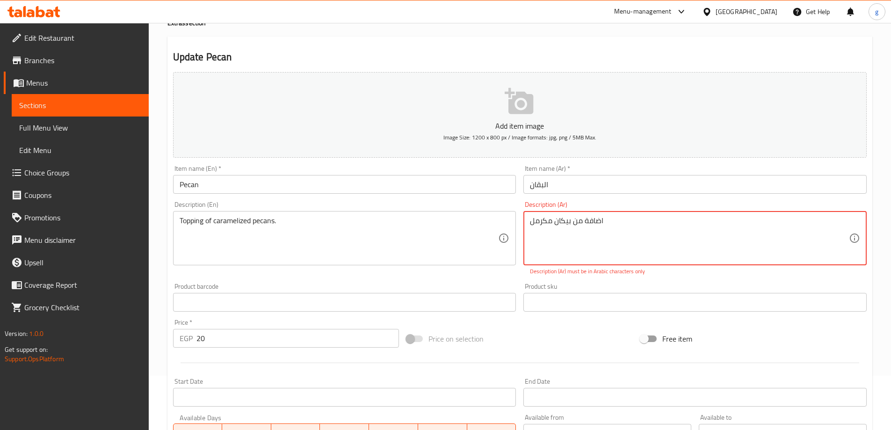
click at [555, 223] on textarea "اضافة من بيكان مكرمل‎" at bounding box center [689, 238] width 319 height 44
click at [524, 221] on div "اضافة من بيكان مكرمل‎ Description (Ar)" at bounding box center [694, 238] width 343 height 54
click at [529, 221] on div "اضافة من بيكان مكرمل‎ Description (Ar)" at bounding box center [694, 238] width 343 height 54
click at [552, 177] on input "البقان" at bounding box center [694, 184] width 343 height 19
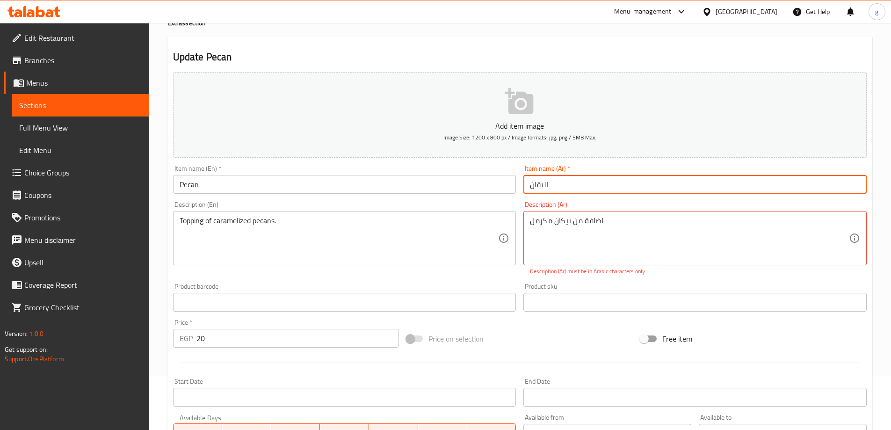
click at [537, 186] on input "البقان" at bounding box center [694, 184] width 343 height 19
drag, startPoint x: 542, startPoint y: 186, endPoint x: 567, endPoint y: 187, distance: 24.8
click at [567, 187] on input "البقان" at bounding box center [694, 184] width 343 height 19
click at [551, 188] on input "البقان" at bounding box center [694, 184] width 343 height 19
drag, startPoint x: 545, startPoint y: 188, endPoint x: 552, endPoint y: 188, distance: 6.5
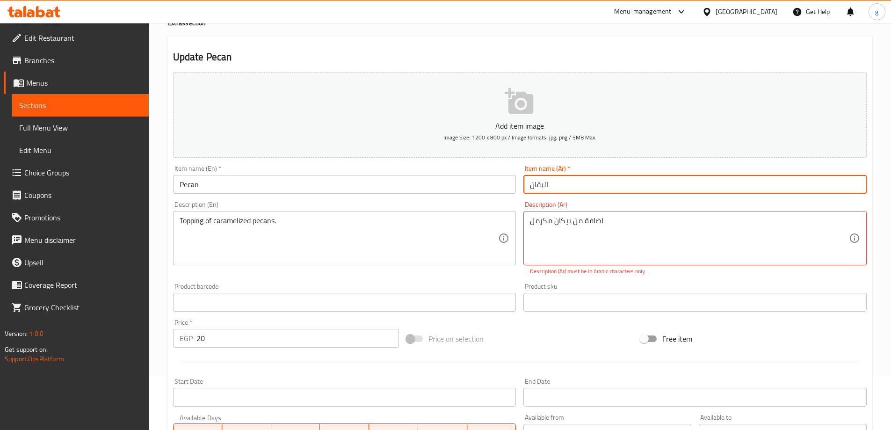
click at [552, 188] on input "البقان" at bounding box center [694, 184] width 343 height 19
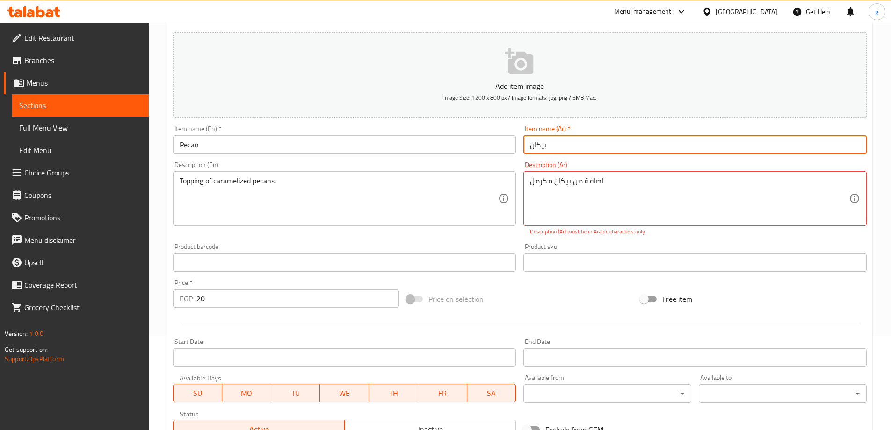
scroll to position [148, 0]
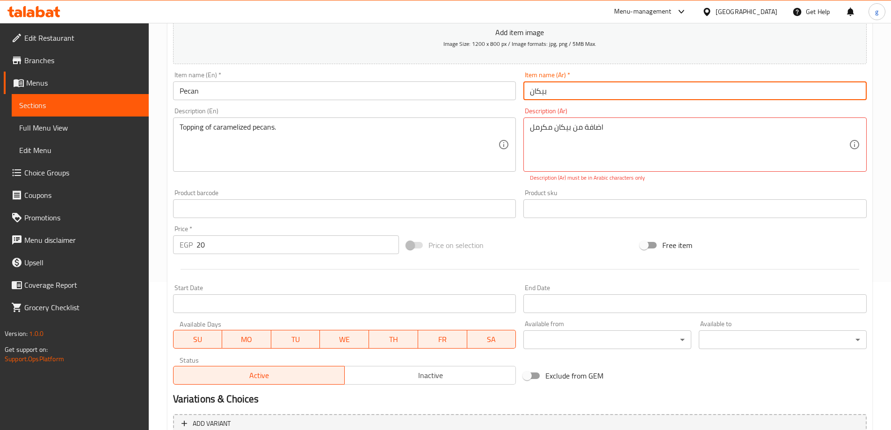
type input "بيكان"
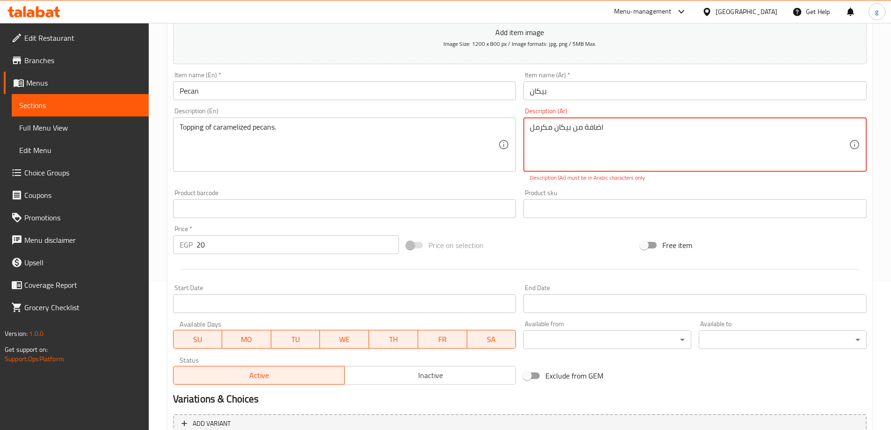
drag, startPoint x: 536, startPoint y: 139, endPoint x: 531, endPoint y: 137, distance: 5.2
click at [530, 134] on textarea "اضافة من بيكان مكرمل‎" at bounding box center [689, 145] width 319 height 44
click at [530, 130] on textarea "اضافة من بيكان مكرمل‎" at bounding box center [689, 145] width 319 height 44
click at [566, 132] on textarea "اضافة من بيكان مكرمل‎" at bounding box center [689, 145] width 319 height 44
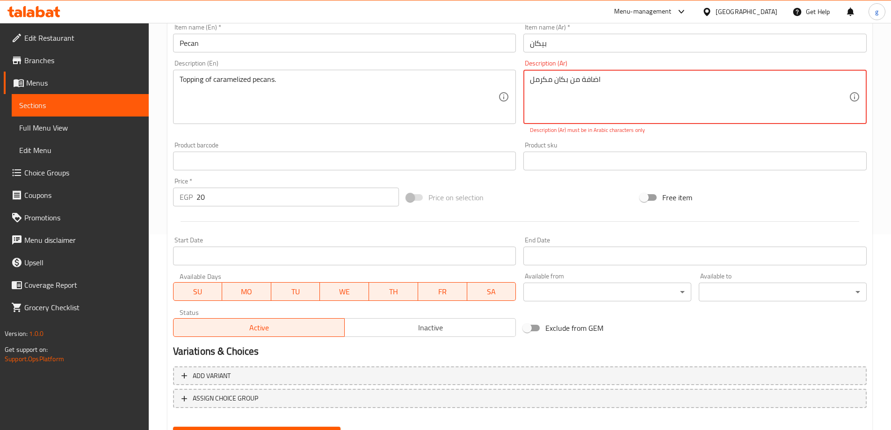
scroll to position [241, 0]
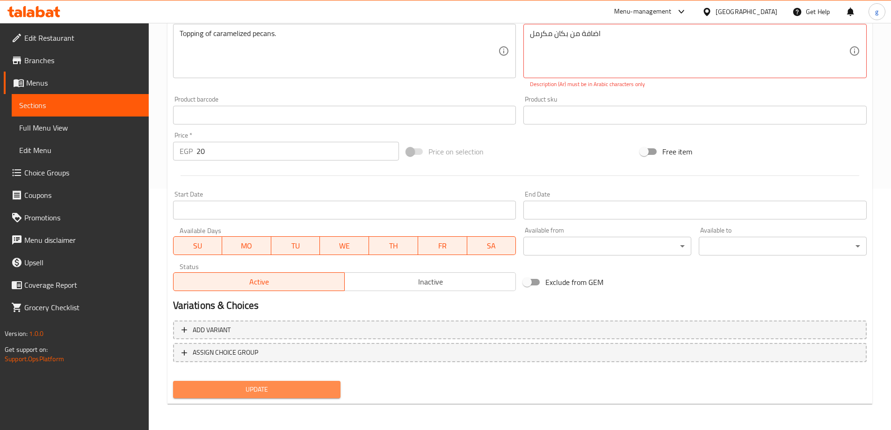
click at [211, 385] on span "Update" at bounding box center [257, 390] width 153 height 12
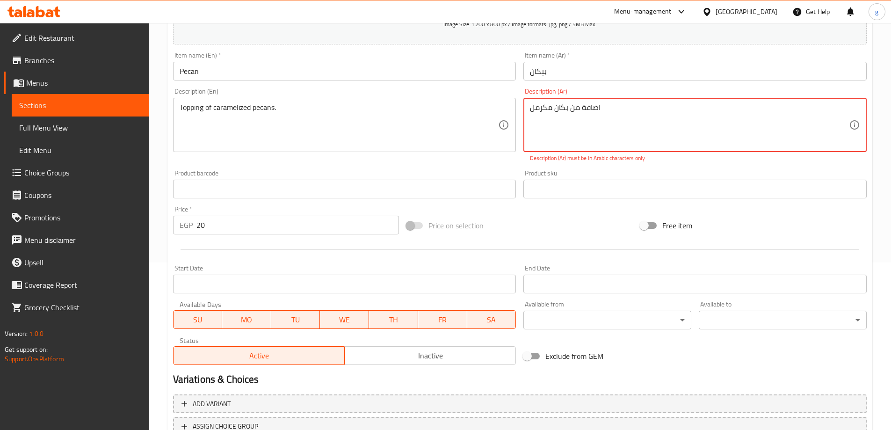
scroll to position [101, 0]
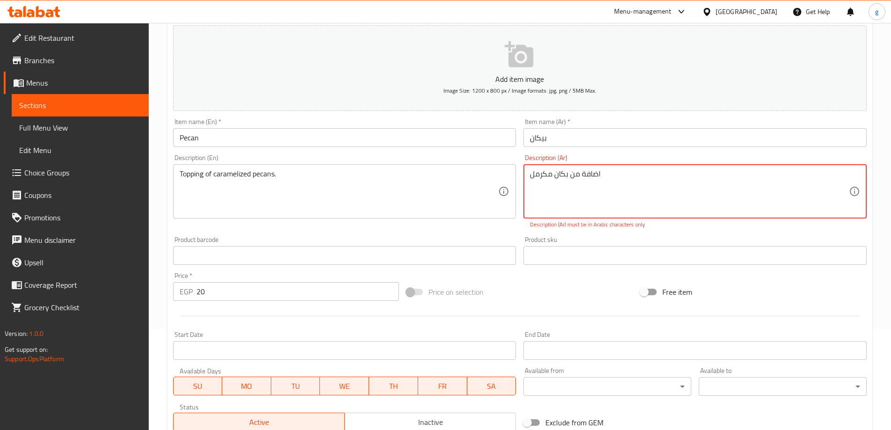
click at [540, 178] on textarea "اضافة من بكان مكرمل‎" at bounding box center [689, 191] width 319 height 44
click at [645, 176] on textarea "اضافة من بكان مكرمل‎" at bounding box center [689, 191] width 319 height 44
click at [625, 177] on textarea "اضافة من بكان مكرمل‎" at bounding box center [689, 191] width 319 height 44
click at [569, 193] on textarea "اضافة من بكان مكرمل‎" at bounding box center [689, 191] width 319 height 44
drag, startPoint x: 625, startPoint y: 168, endPoint x: 608, endPoint y: 177, distance: 19.3
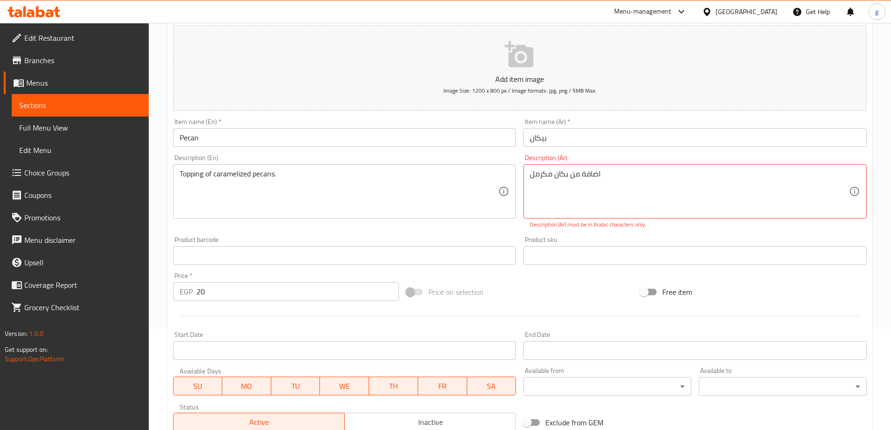
click at [525, 177] on div "اضافة من بكان مكرمل‎ Description (Ar)" at bounding box center [694, 191] width 343 height 54
drag, startPoint x: 613, startPoint y: 177, endPoint x: 436, endPoint y: 202, distance: 179.0
click at [436, 202] on div "Add item image Image Size: 1200 x 800 px / Image formats: jpg, png / 5MB Max. I…" at bounding box center [519, 229] width 701 height 414
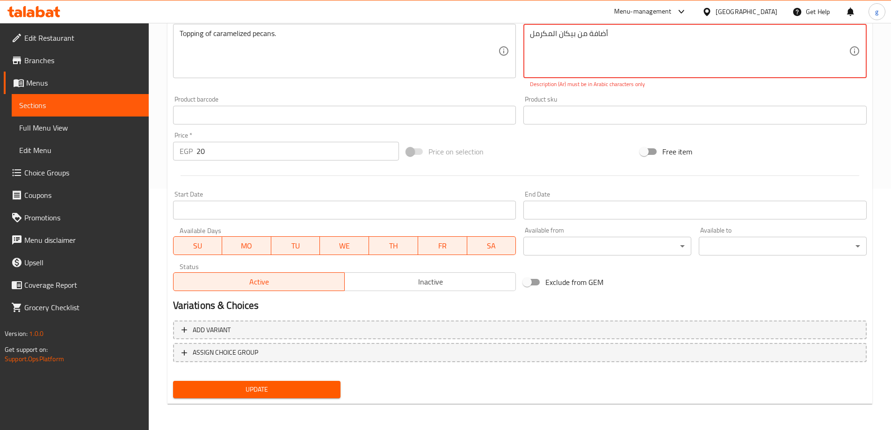
type textarea "أضافة من بيكان المكرمل‎"
click at [266, 402] on div "Update" at bounding box center [256, 389] width 175 height 25
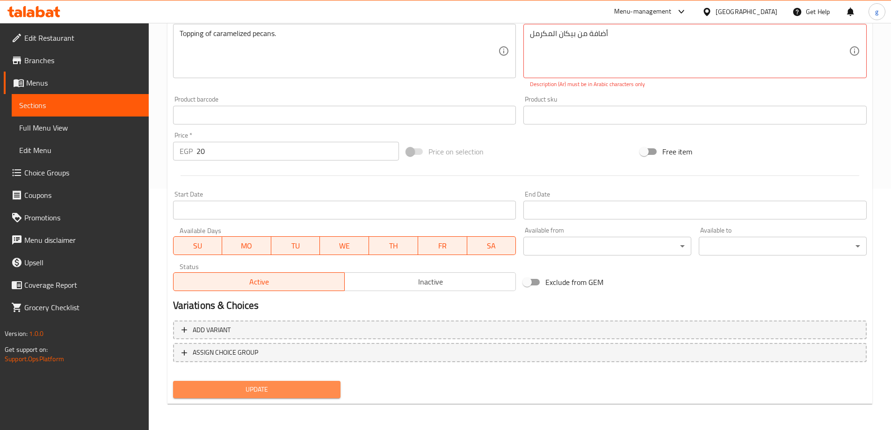
click at [271, 390] on span "Update" at bounding box center [257, 390] width 153 height 12
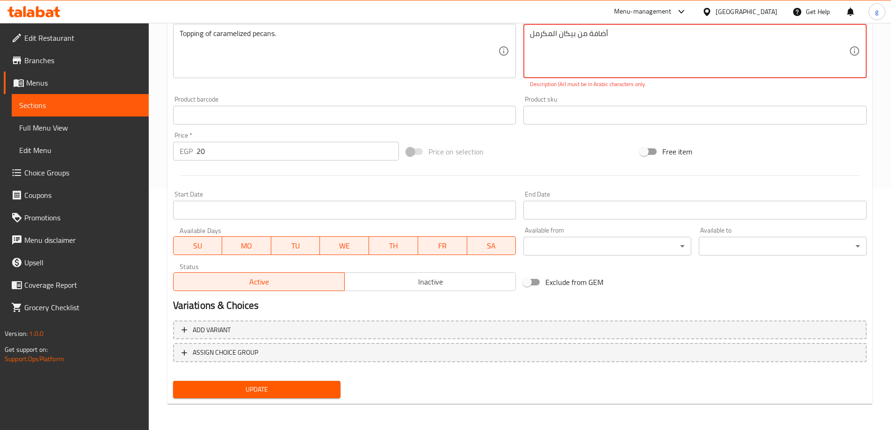
click at [271, 390] on span "Update" at bounding box center [257, 390] width 153 height 12
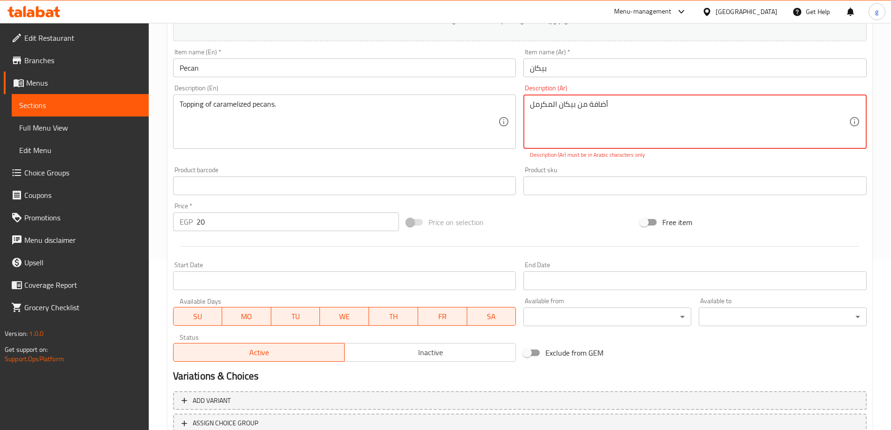
scroll to position [54, 0]
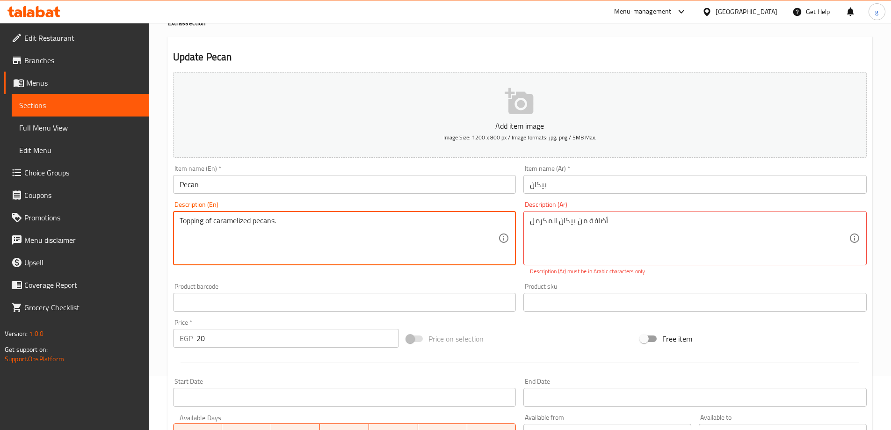
click at [260, 235] on textarea "Topping of caramelized pecans." at bounding box center [339, 238] width 319 height 44
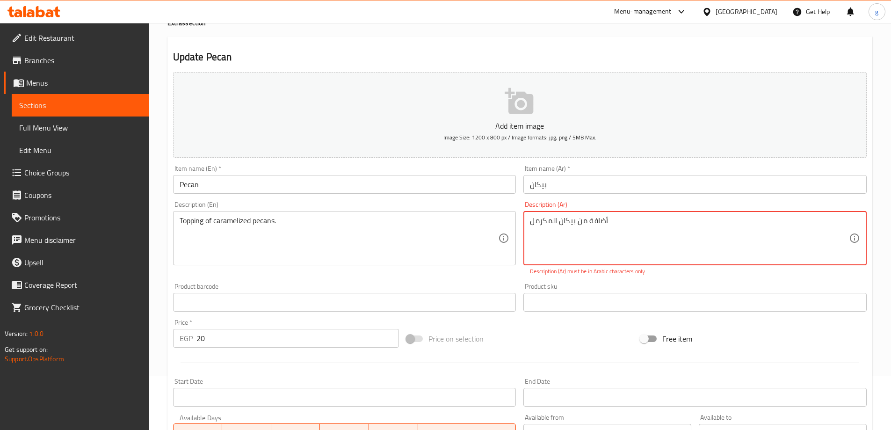
click at [559, 222] on textarea "أضافة من بيكان المكرمل‎" at bounding box center [689, 238] width 319 height 44
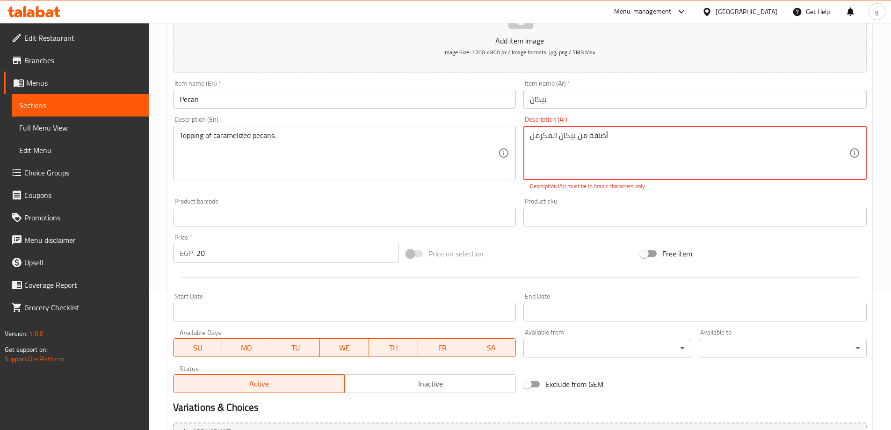
scroll to position [148, 0]
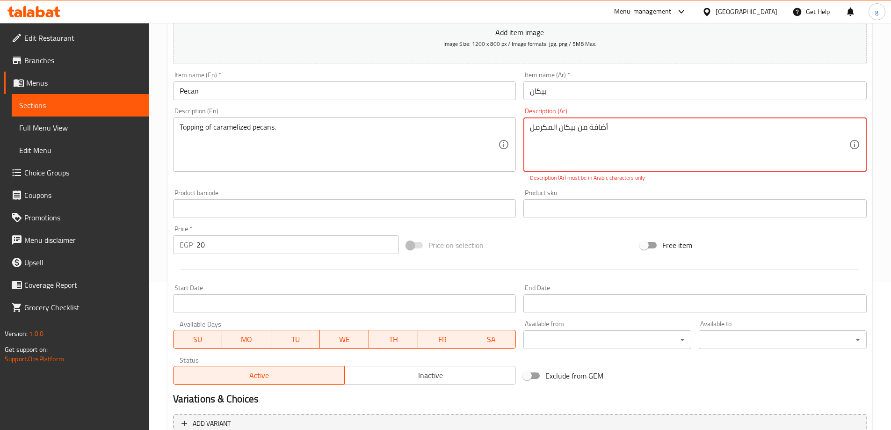
click at [553, 124] on textarea "أضافة من بيكان المكرمل‎" at bounding box center [689, 145] width 319 height 44
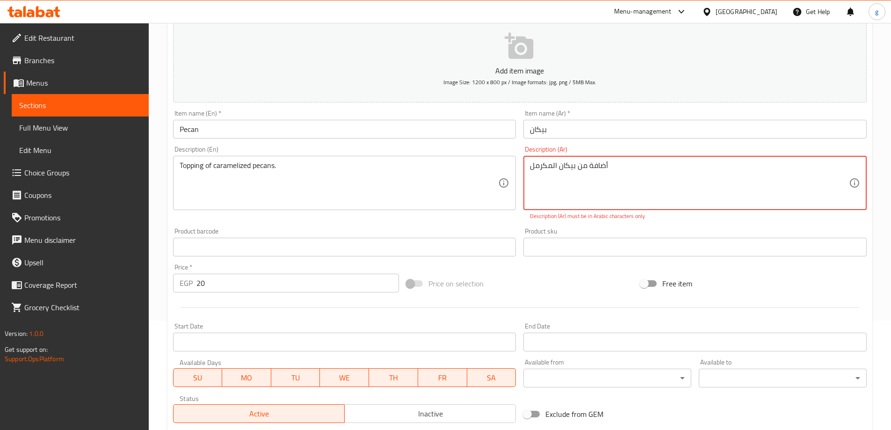
scroll to position [101, 0]
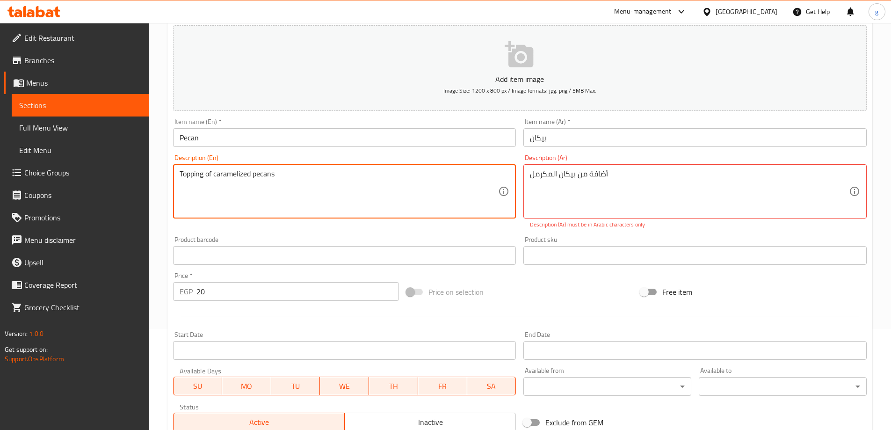
type textarea "Topping of caramelized pecans"
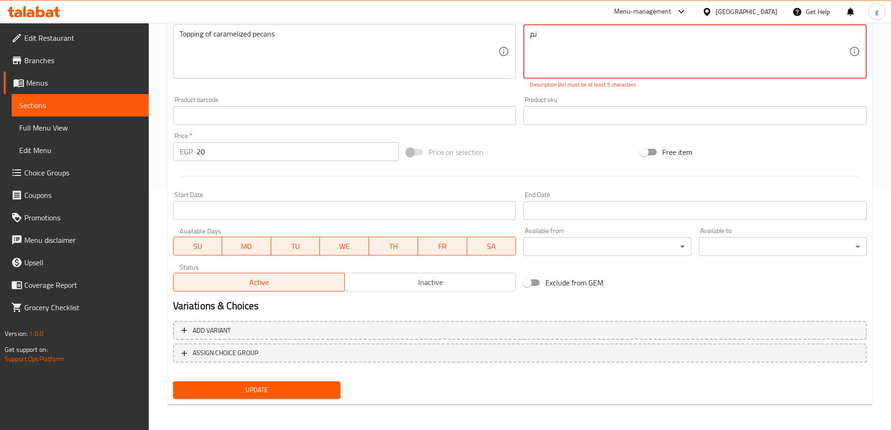
scroll to position [241, 0]
type textarea "نمخخخخخددد‎"
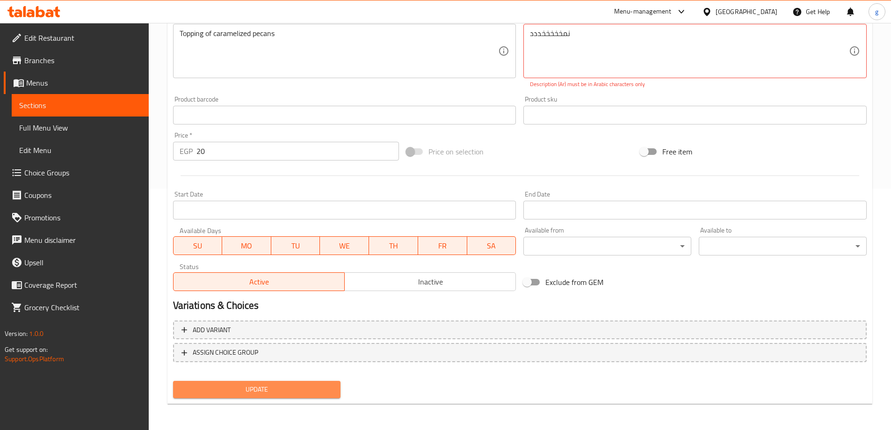
click at [205, 397] on button "Update" at bounding box center [257, 389] width 168 height 17
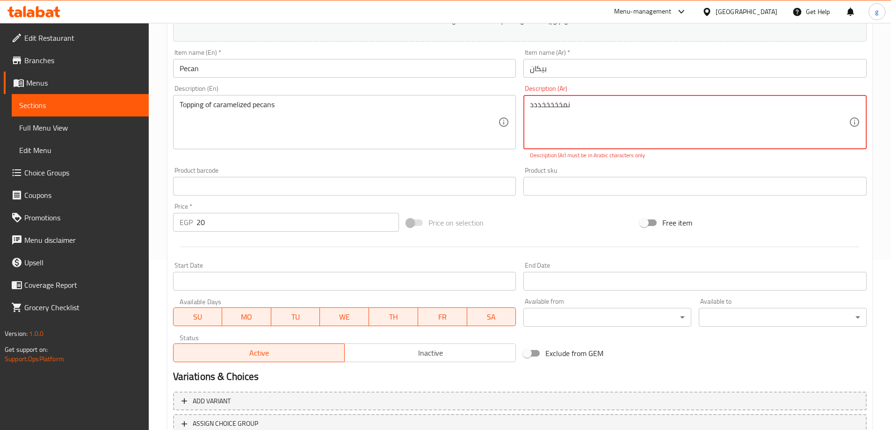
scroll to position [101, 0]
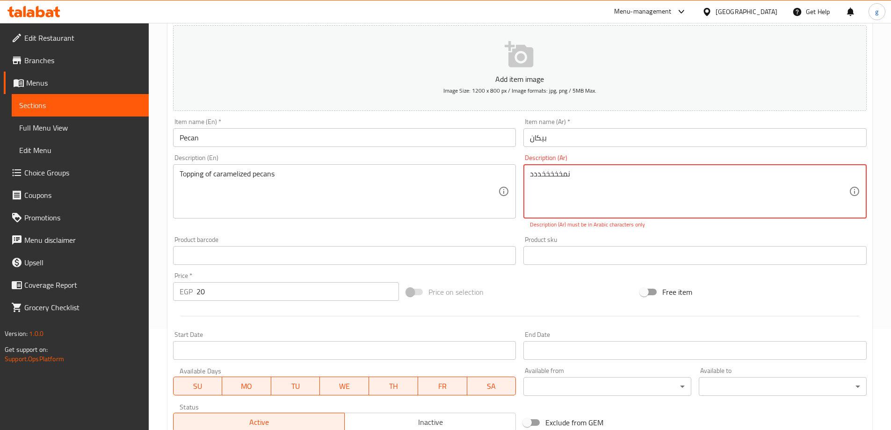
click at [534, 183] on textarea "نمخخخخخددد‎" at bounding box center [689, 191] width 319 height 44
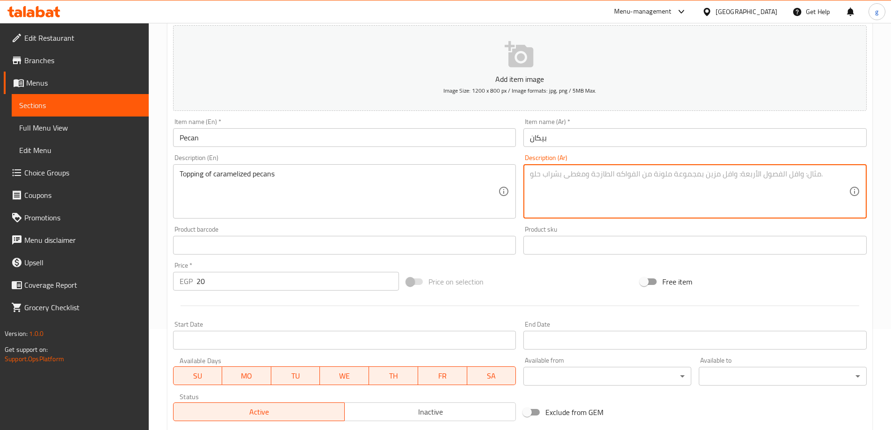
type textarea "ب"
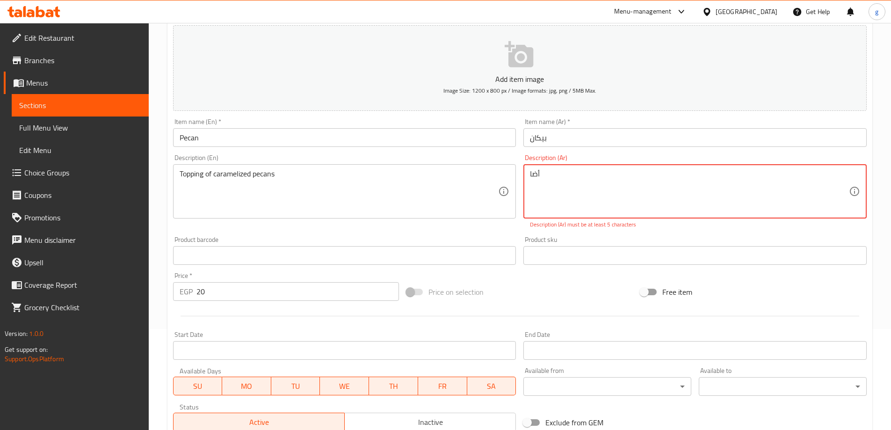
type textarea "أضا"
click at [92, 115] on link "Sections" at bounding box center [80, 105] width 137 height 22
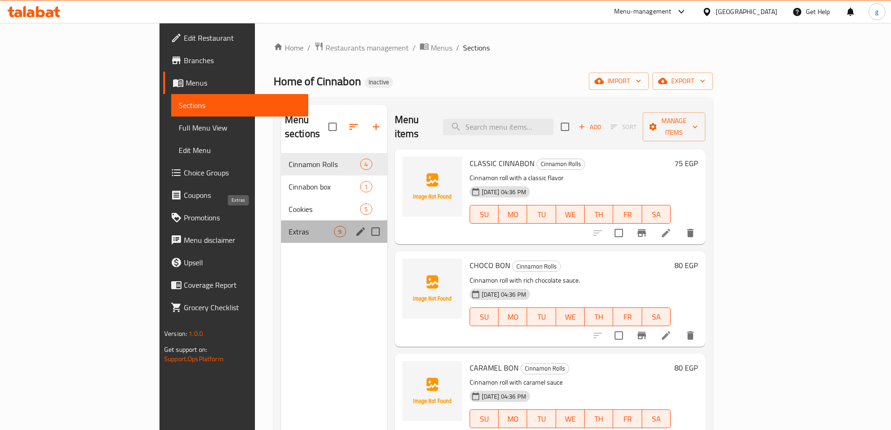
click at [289, 226] on span "Extras" at bounding box center [312, 231] width 46 height 11
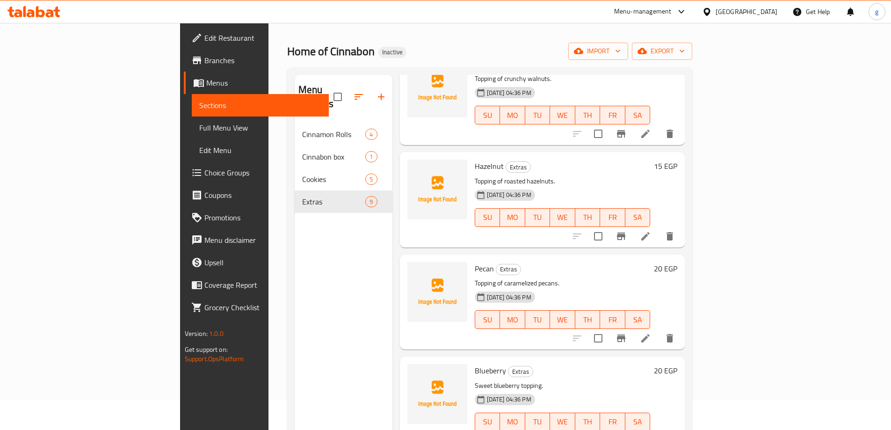
scroll to position [47, 0]
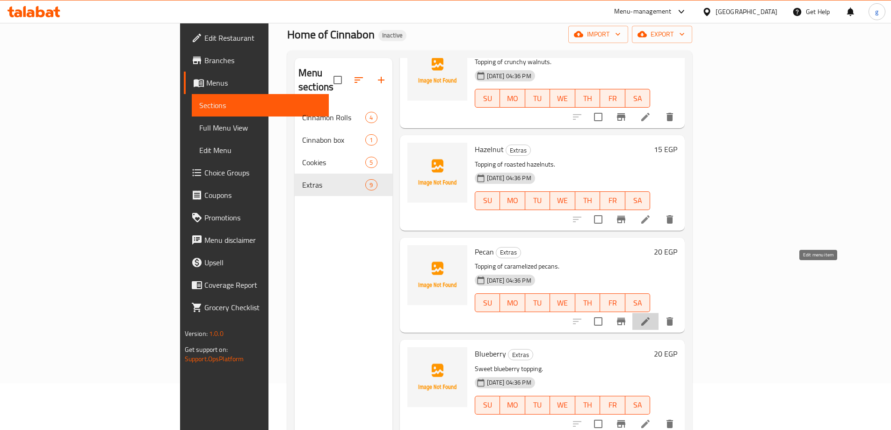
click at [651, 316] on icon at bounding box center [645, 321] width 11 height 11
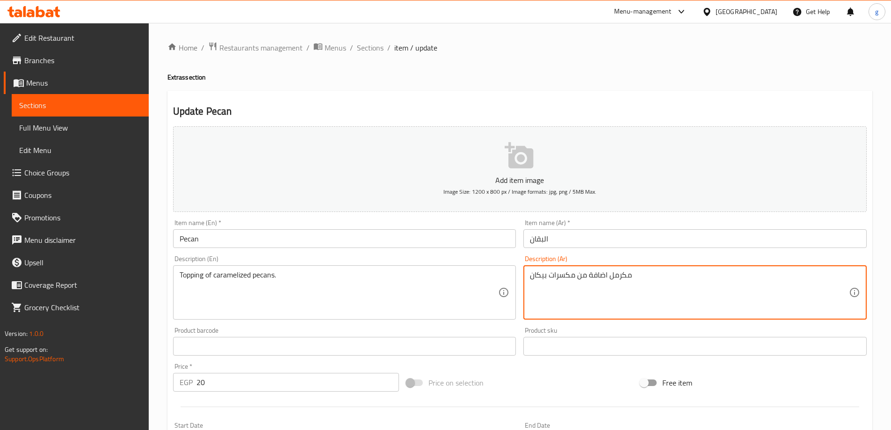
drag, startPoint x: 547, startPoint y: 275, endPoint x: 519, endPoint y: 278, distance: 27.9
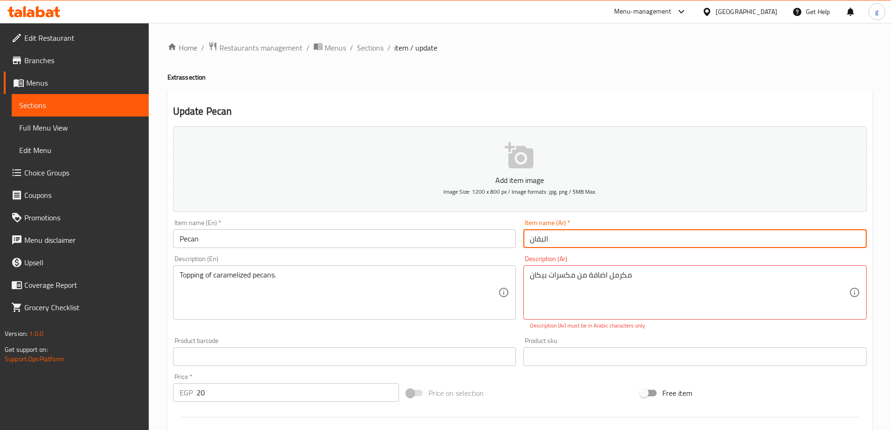
drag, startPoint x: 529, startPoint y: 235, endPoint x: 571, endPoint y: 236, distance: 42.1
click at [571, 236] on input "البقان" at bounding box center [694, 238] width 343 height 19
paste input "يك"
click at [589, 235] on input "بيكان" at bounding box center [694, 238] width 343 height 19
type input "بيكان"
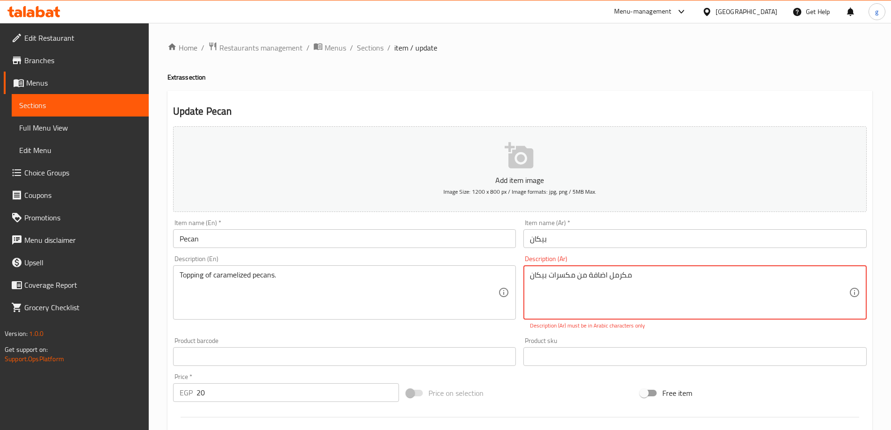
drag, startPoint x: 608, startPoint y: 278, endPoint x: 660, endPoint y: 282, distance: 52.5
click at [660, 282] on textarea "اضافة من مكسرات بيكان‎ مكرمل" at bounding box center [689, 292] width 319 height 44
click at [527, 273] on div "اضافة من مكسرات بيكان‎ Description (Ar)" at bounding box center [694, 292] width 343 height 54
drag, startPoint x: 549, startPoint y: 276, endPoint x: 574, endPoint y: 280, distance: 24.6
click at [574, 280] on textarea "اضافة من مكسرات بيكان‎" at bounding box center [689, 292] width 319 height 44
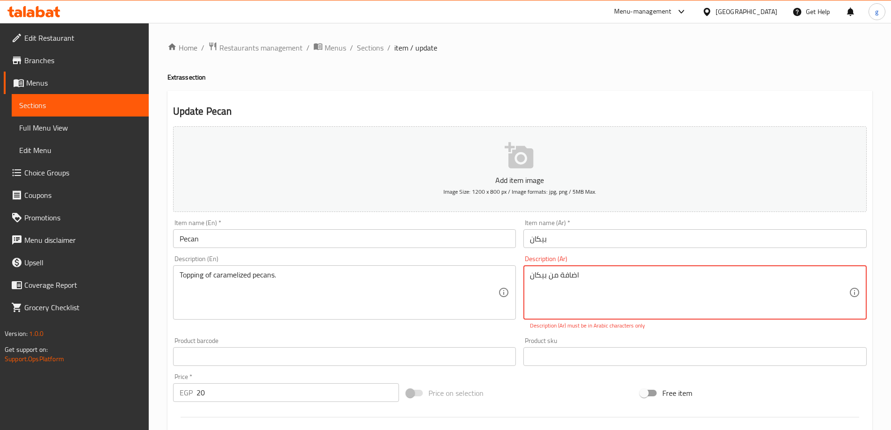
paste textarea "مكرمل"
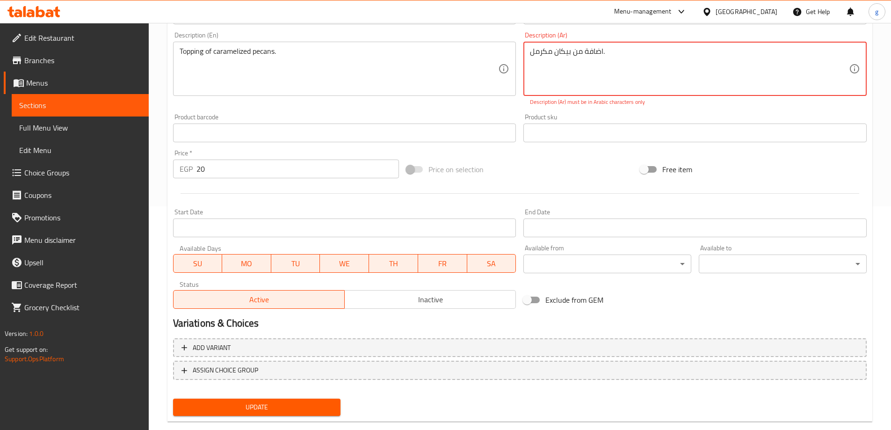
scroll to position [241, 0]
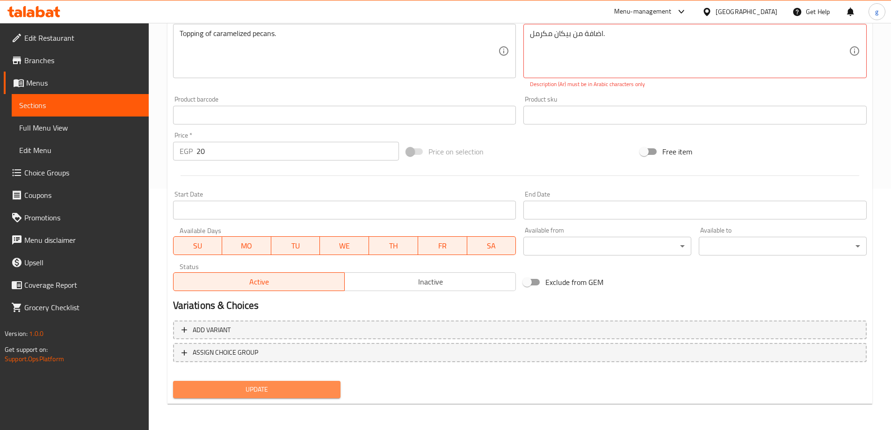
click at [223, 391] on span "Update" at bounding box center [257, 390] width 153 height 12
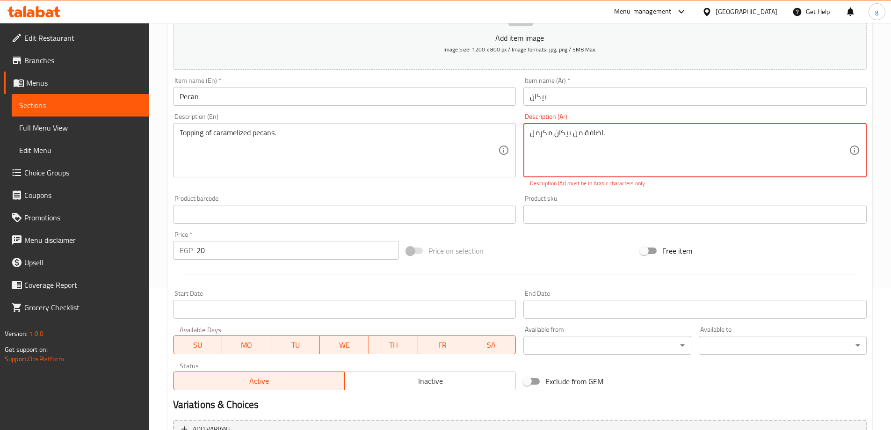
scroll to position [148, 0]
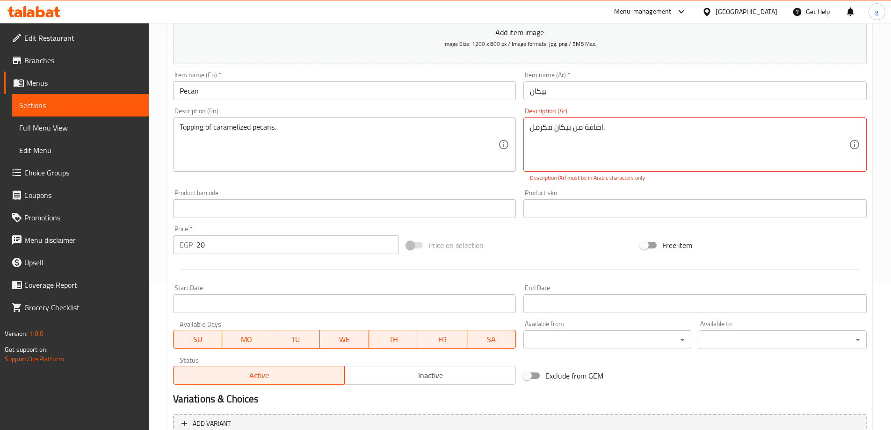
click at [548, 121] on div "اضافة من بيكان مكرمل.‎ Description (Ar)" at bounding box center [694, 144] width 343 height 54
click at [547, 123] on textarea "اضافة من بيكان مكرمل.‎" at bounding box center [689, 145] width 319 height 44
click at [577, 133] on textarea "اضافة من بيكان مكرمل.‎" at bounding box center [689, 145] width 319 height 44
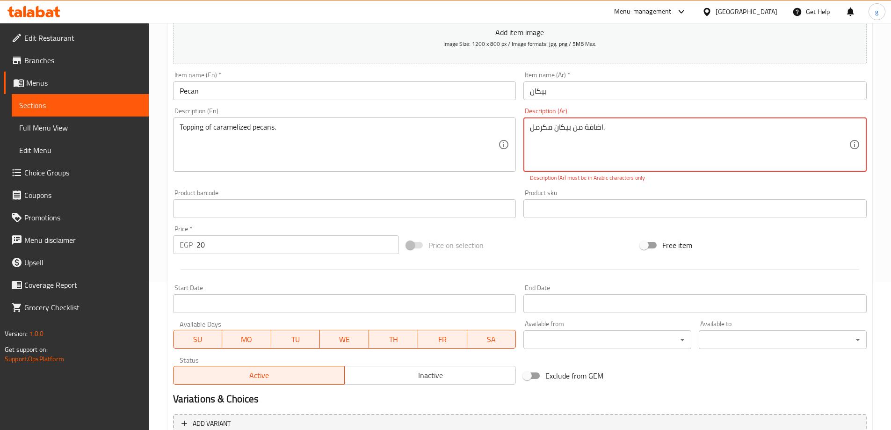
click at [577, 133] on textarea "اضافة من بيكان مكرمل.‎" at bounding box center [689, 145] width 319 height 44
click at [586, 148] on textarea "اضافة من بيكان مكرمل.‎" at bounding box center [689, 145] width 319 height 44
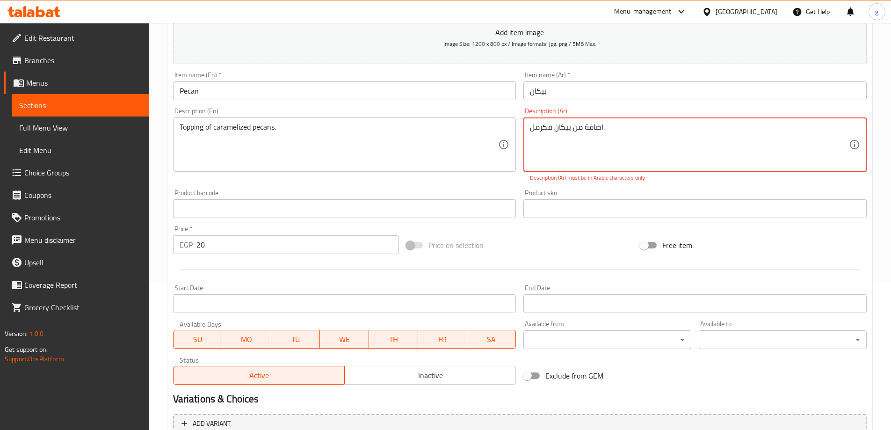
drag, startPoint x: 537, startPoint y: 130, endPoint x: 567, endPoint y: 126, distance: 30.6
click at [567, 126] on textarea "اضافة من بيكان مكرمل.‎" at bounding box center [689, 145] width 319 height 44
click at [609, 130] on textarea "اضافة من بيكان مكرمل.‎" at bounding box center [689, 145] width 319 height 44
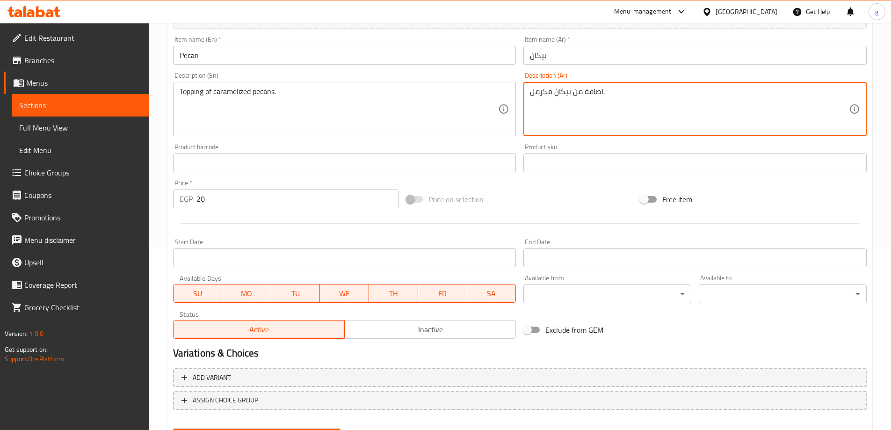
scroll to position [231, 0]
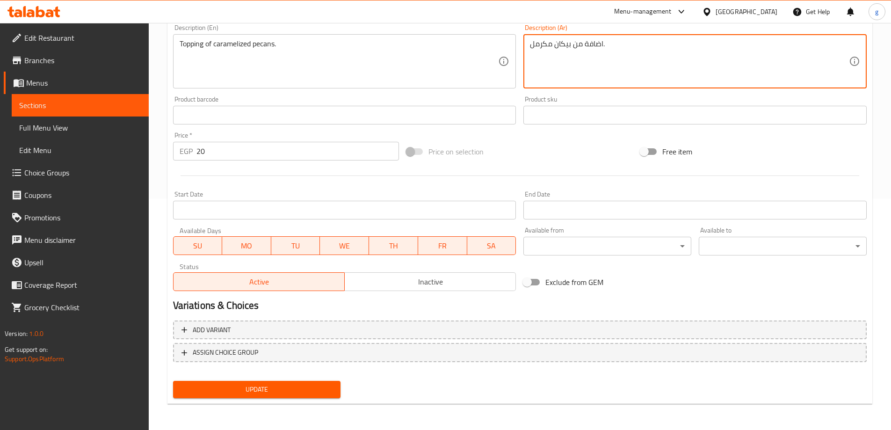
type textarea "اضافة من بيكان مكرمل."
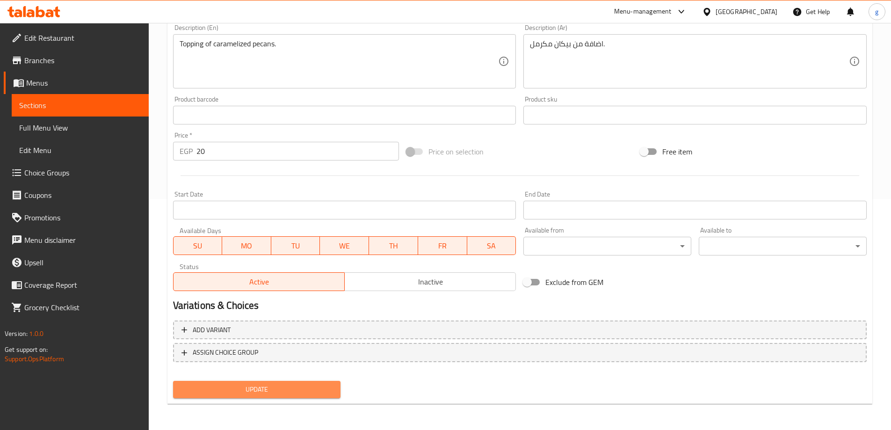
click at [314, 385] on span "Update" at bounding box center [257, 390] width 153 height 12
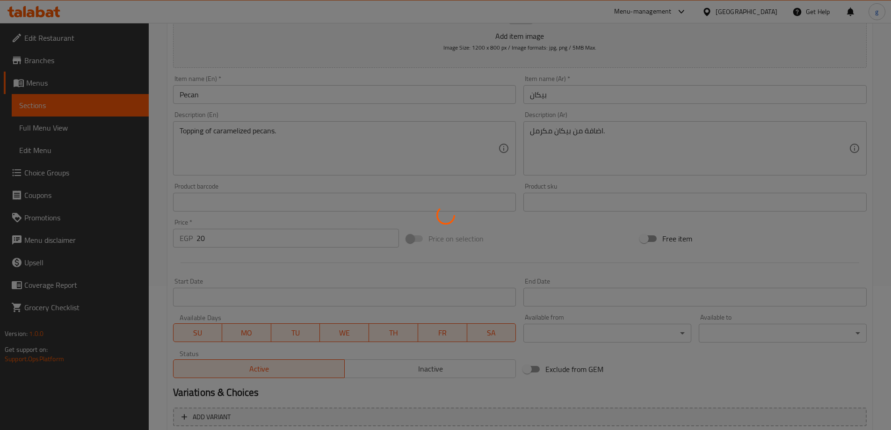
scroll to position [138, 0]
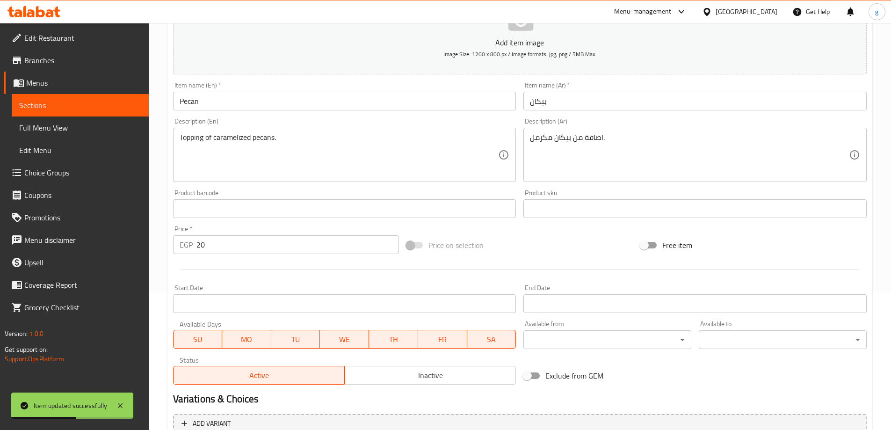
click at [117, 106] on span "Sections" at bounding box center [80, 105] width 122 height 11
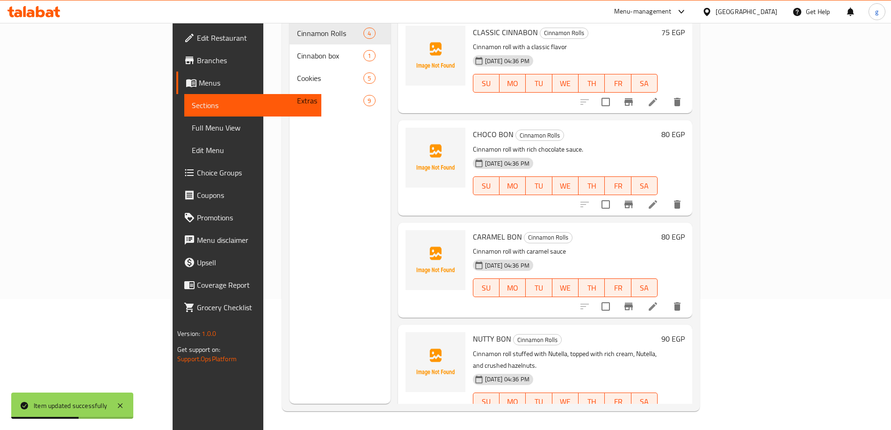
scroll to position [131, 0]
